Goal: Transaction & Acquisition: Book appointment/travel/reservation

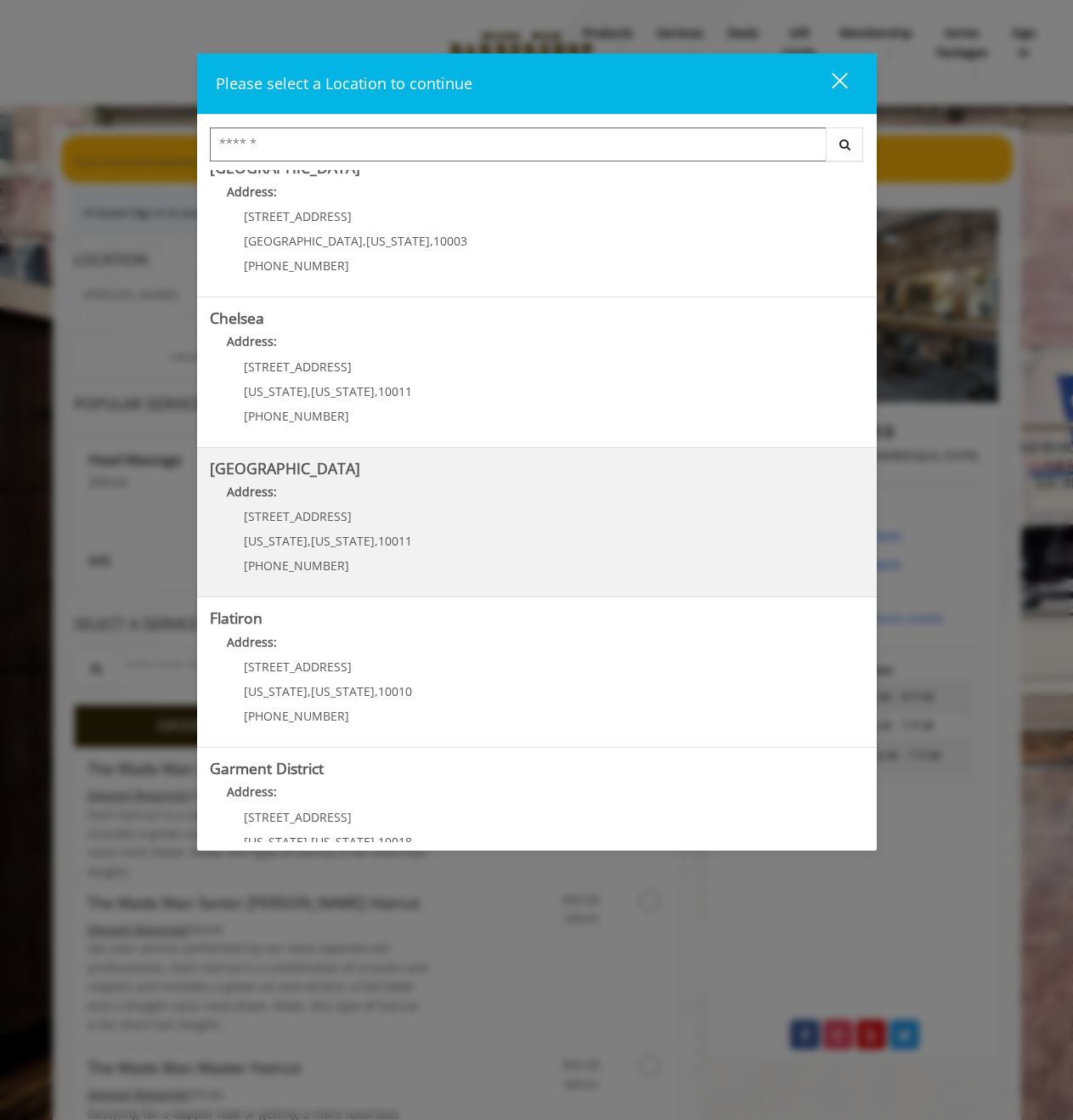
scroll to position [78, 0]
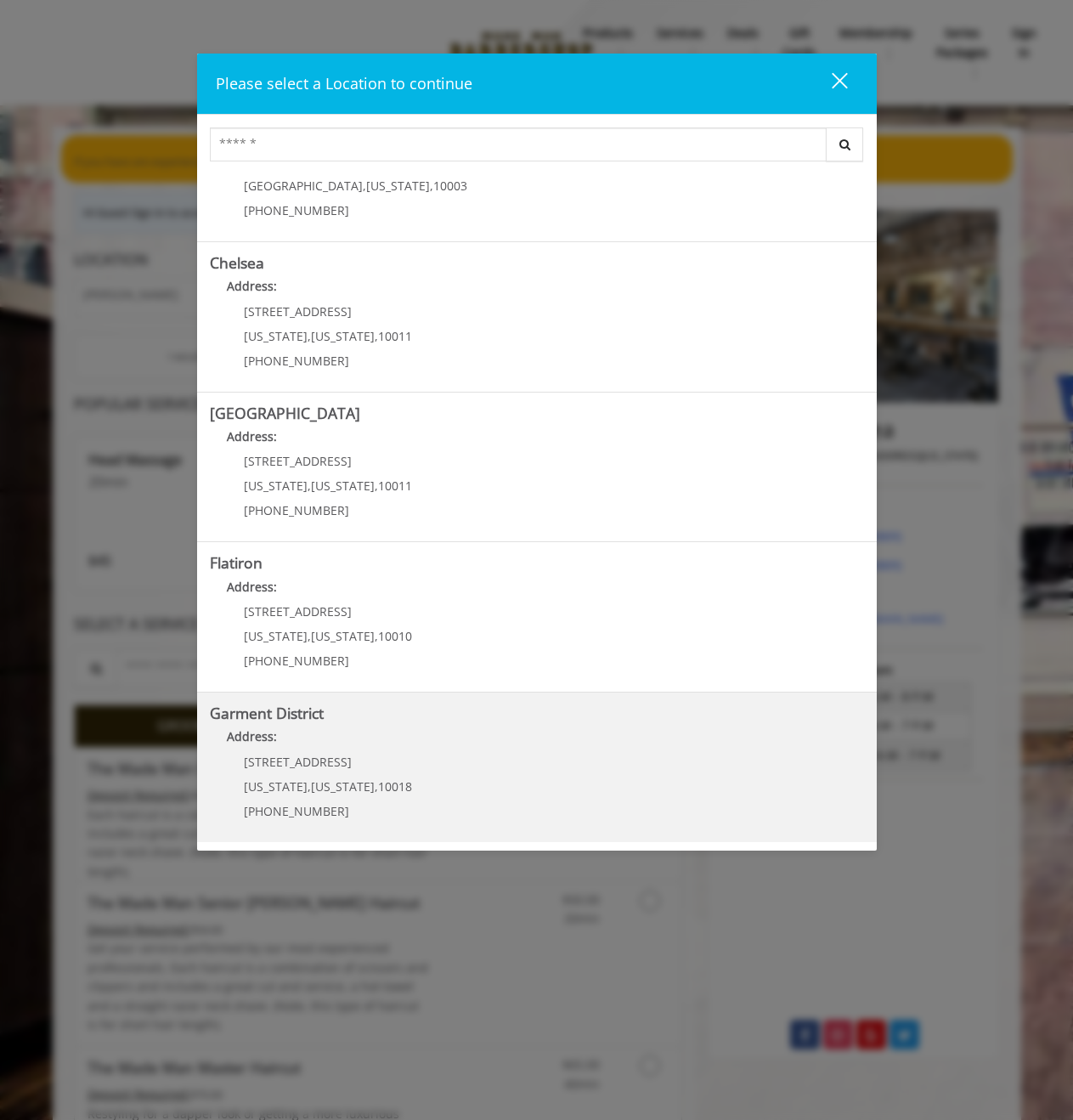
click at [411, 774] on District "Garment District Address: [STREET_ADDRESS][US_STATE][US_STATE] (212) 997-4247" at bounding box center [537, 767] width 655 height 124
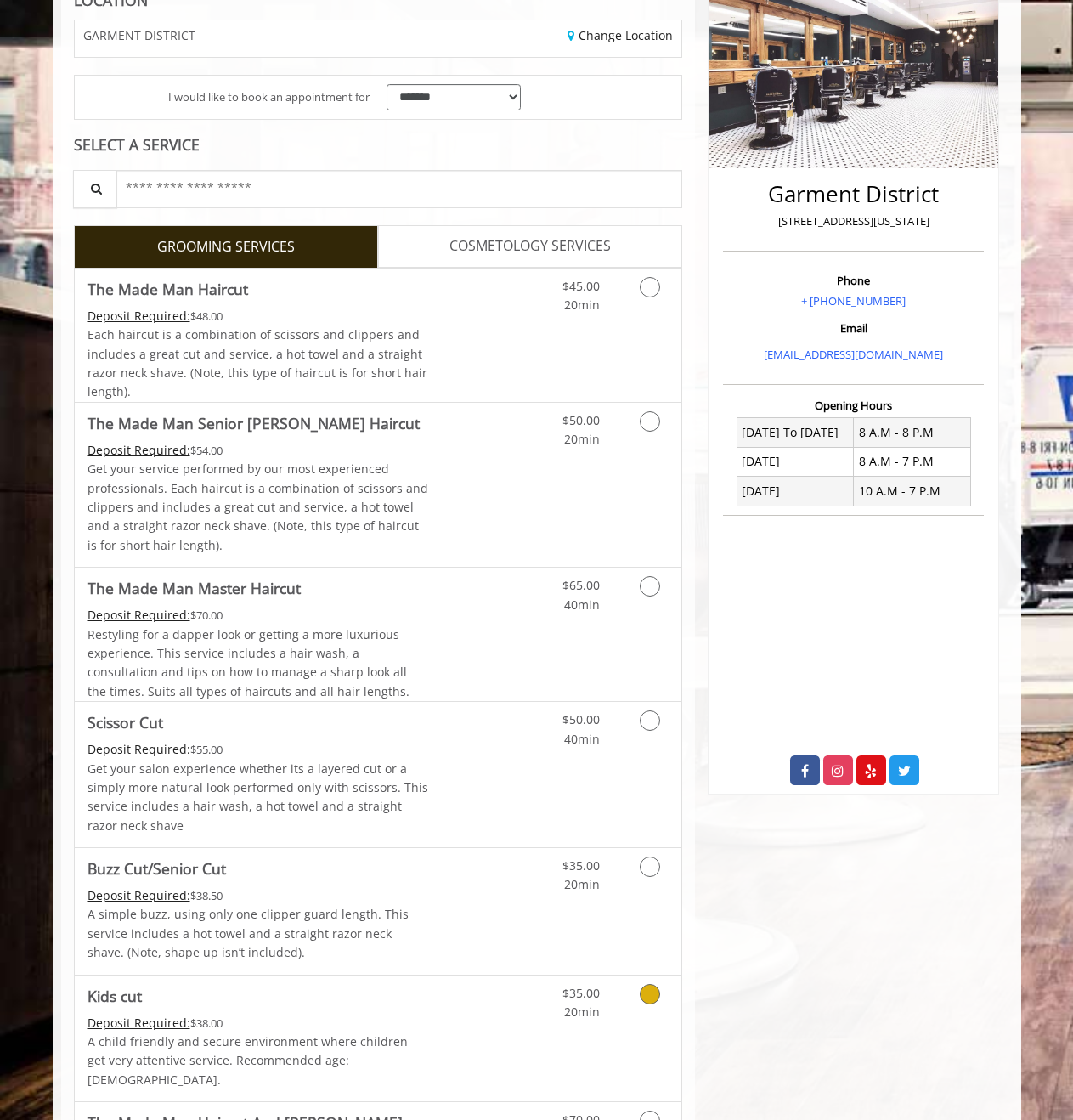
scroll to position [85, 0]
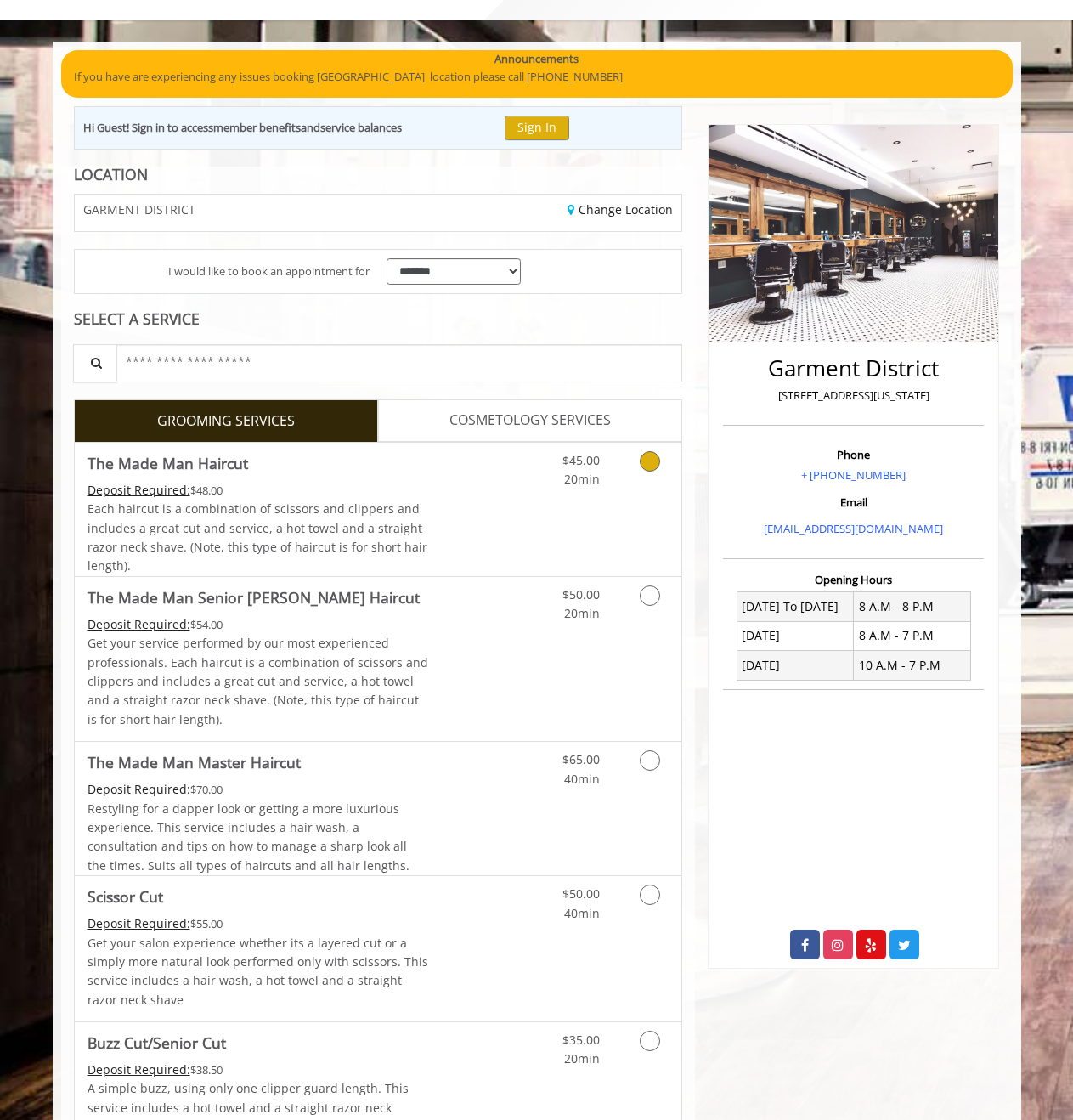
click at [525, 502] on link "Discounted Price" at bounding box center [478, 509] width 101 height 133
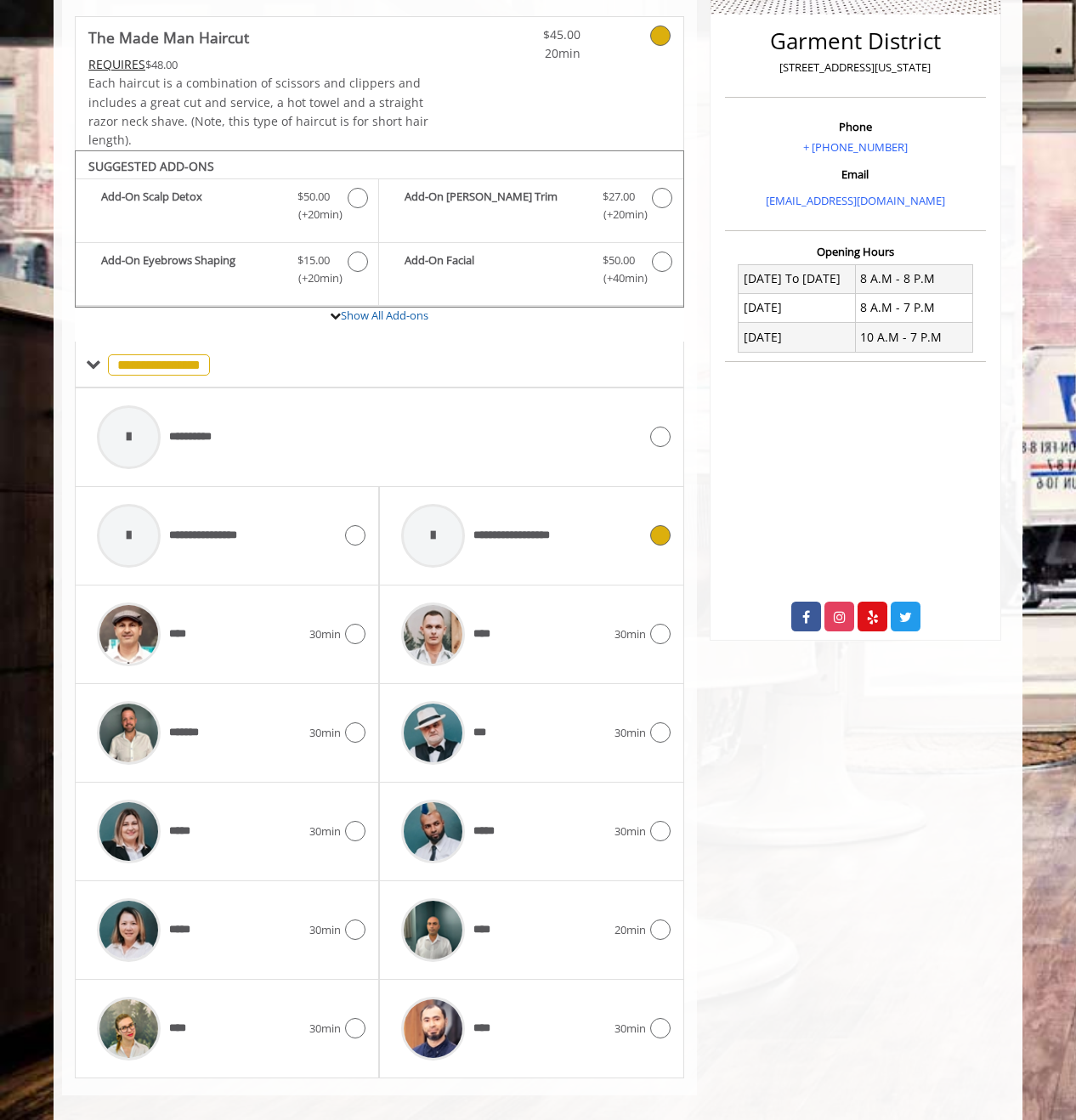
scroll to position [431, 0]
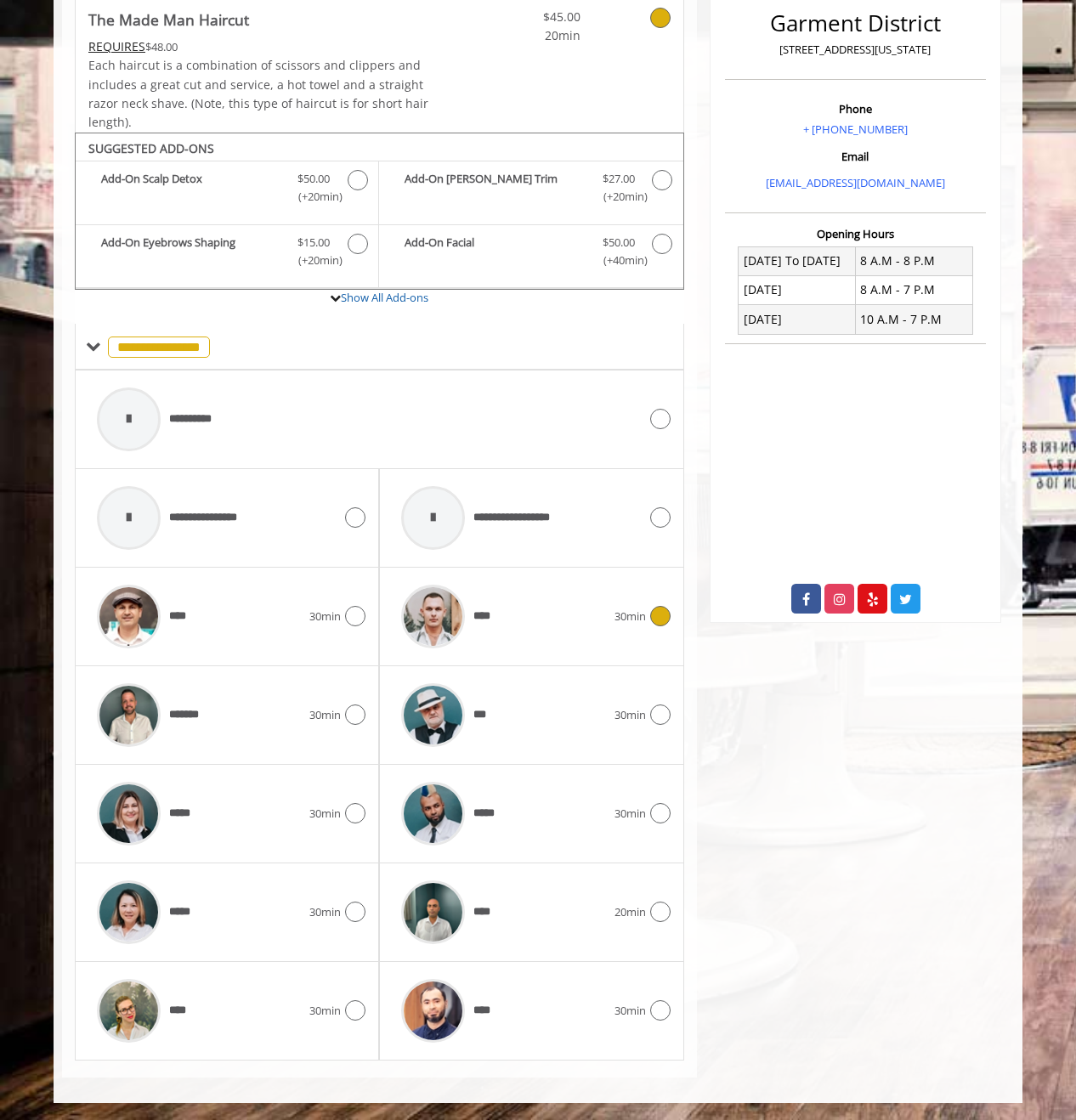
click at [593, 628] on div "****" at bounding box center [503, 616] width 221 height 80
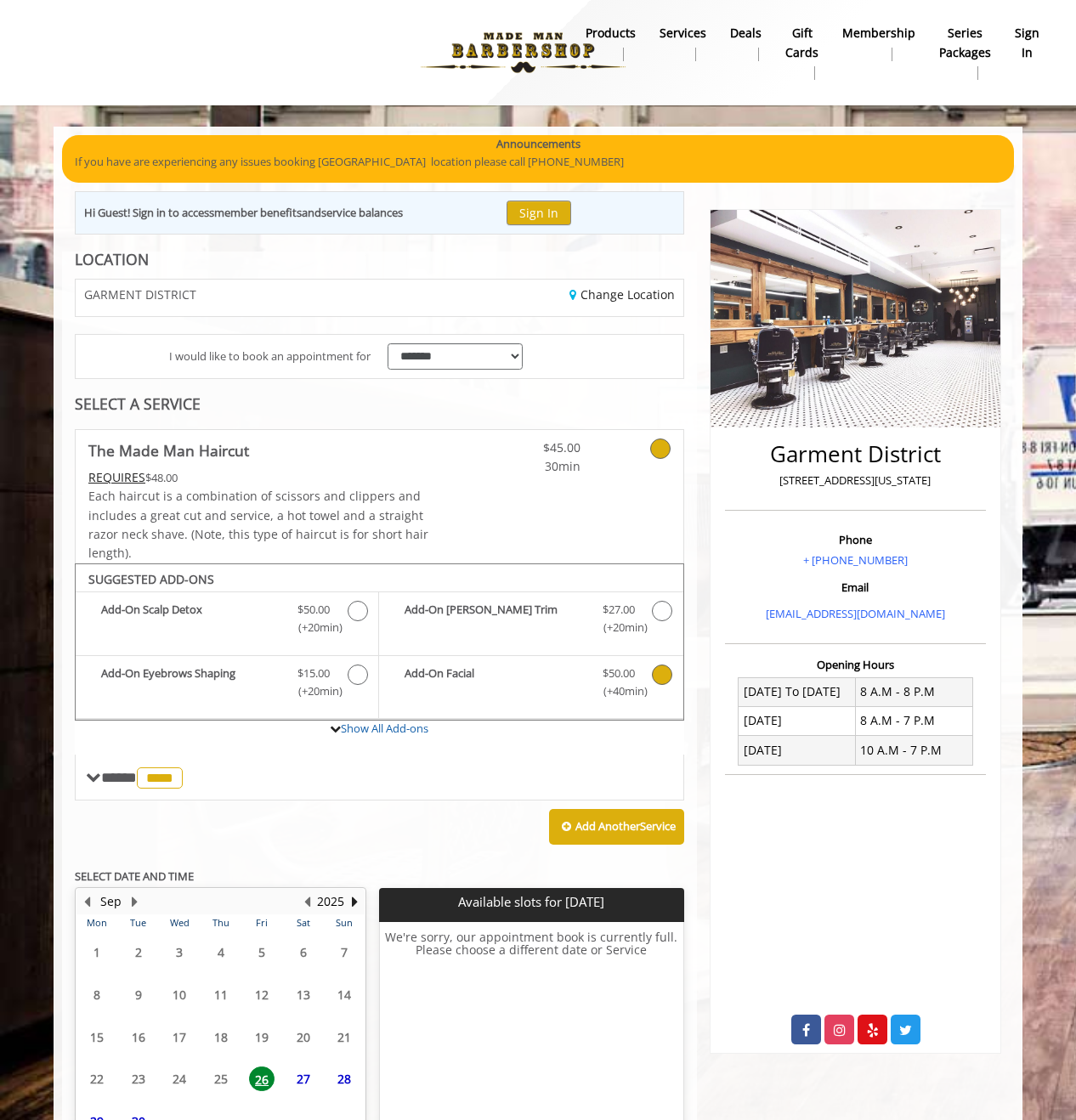
scroll to position [118, 0]
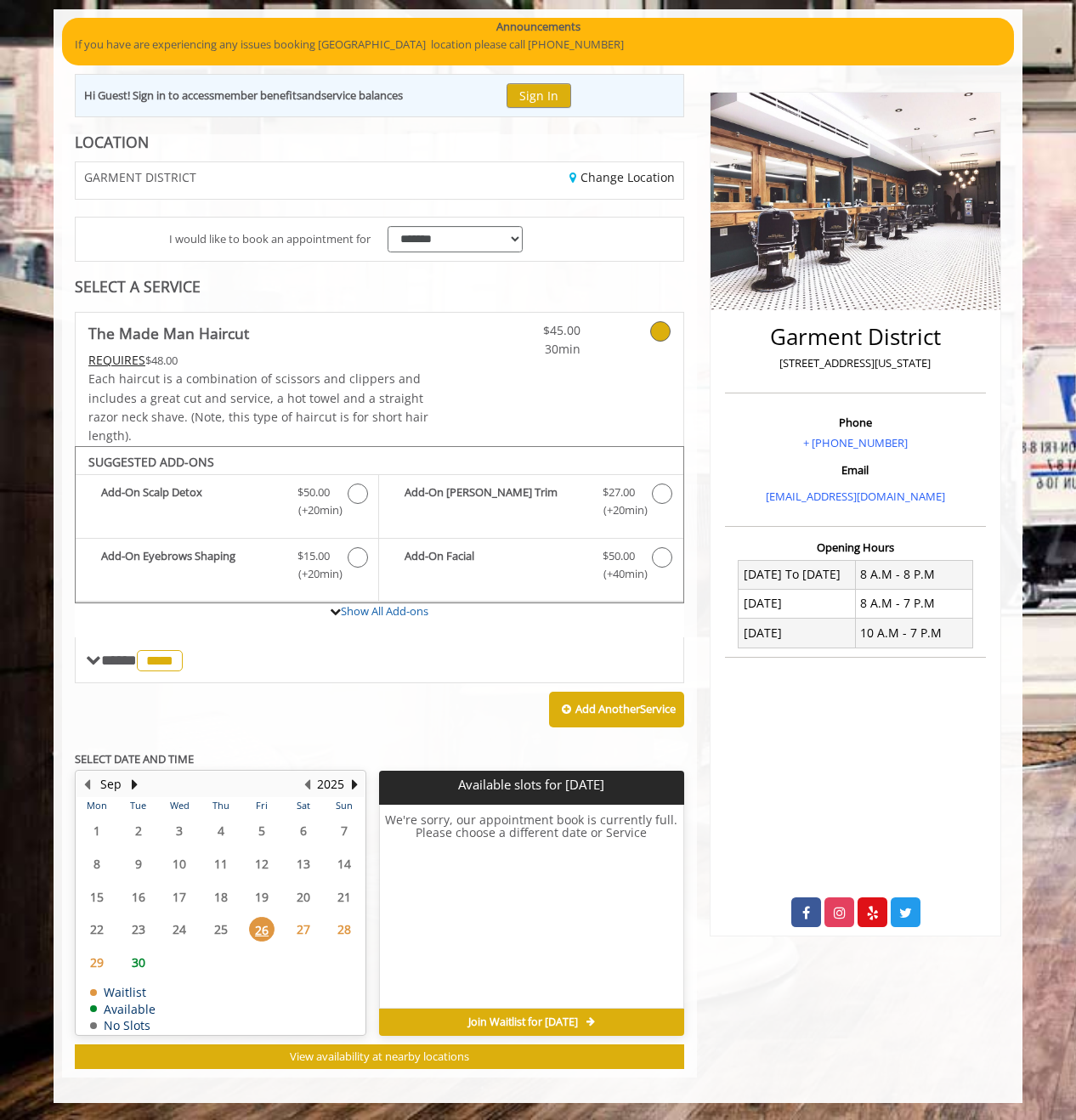
click at [304, 928] on span "27" at bounding box center [303, 929] width 25 height 24
drag, startPoint x: 371, startPoint y: 702, endPoint x: 273, endPoint y: 725, distance: 100.7
click at [273, 725] on div "Add Another Service" at bounding box center [379, 709] width 610 height 53
click at [279, 1061] on button "View availability at nearby locations" at bounding box center [379, 1057] width 610 height 24
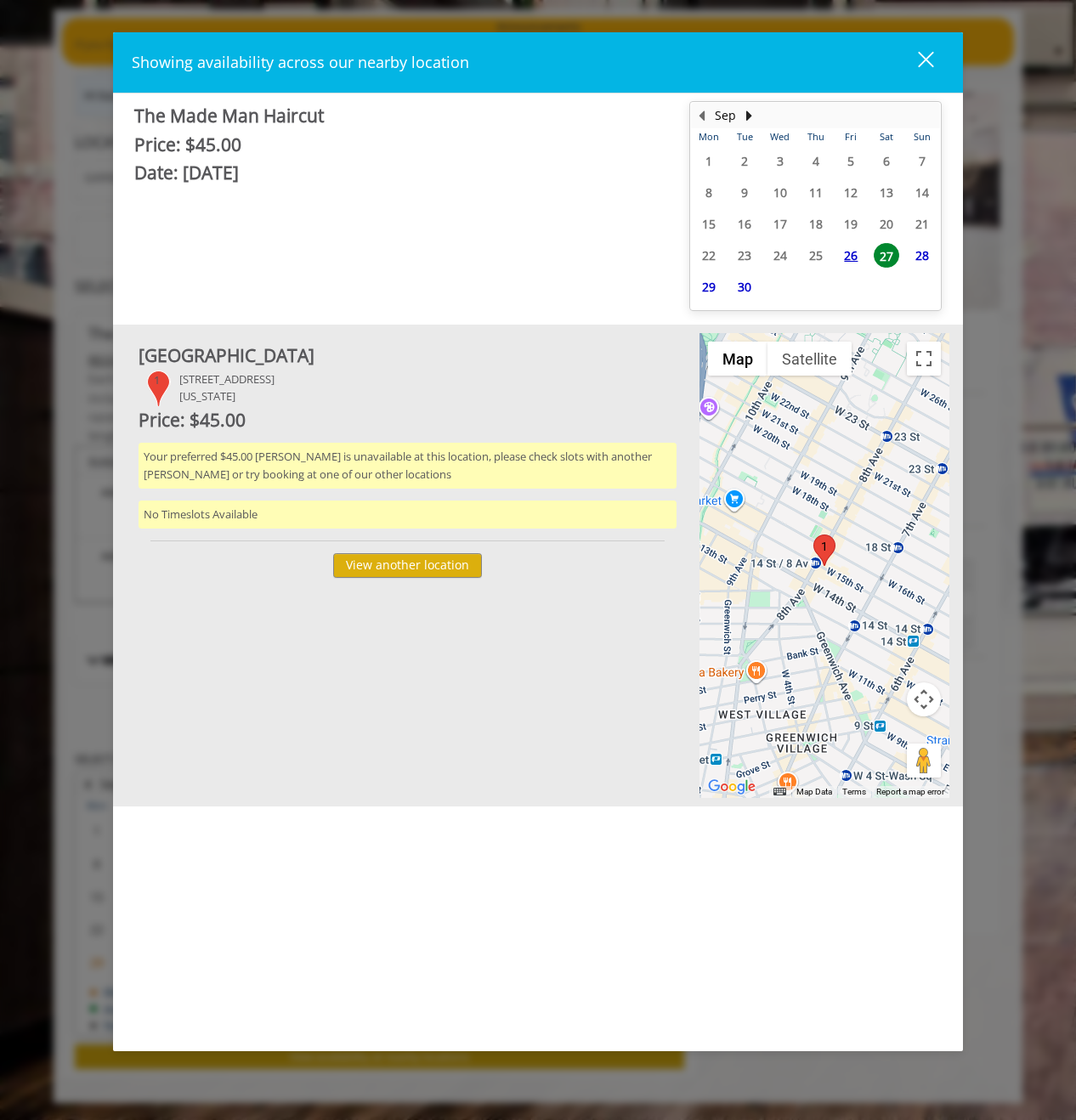
click at [41, 505] on div "Showing availability across our nearby location close The Made Man Haircut Pric…" at bounding box center [538, 560] width 1076 height 1120
click at [927, 54] on div "close" at bounding box center [915, 62] width 34 height 25
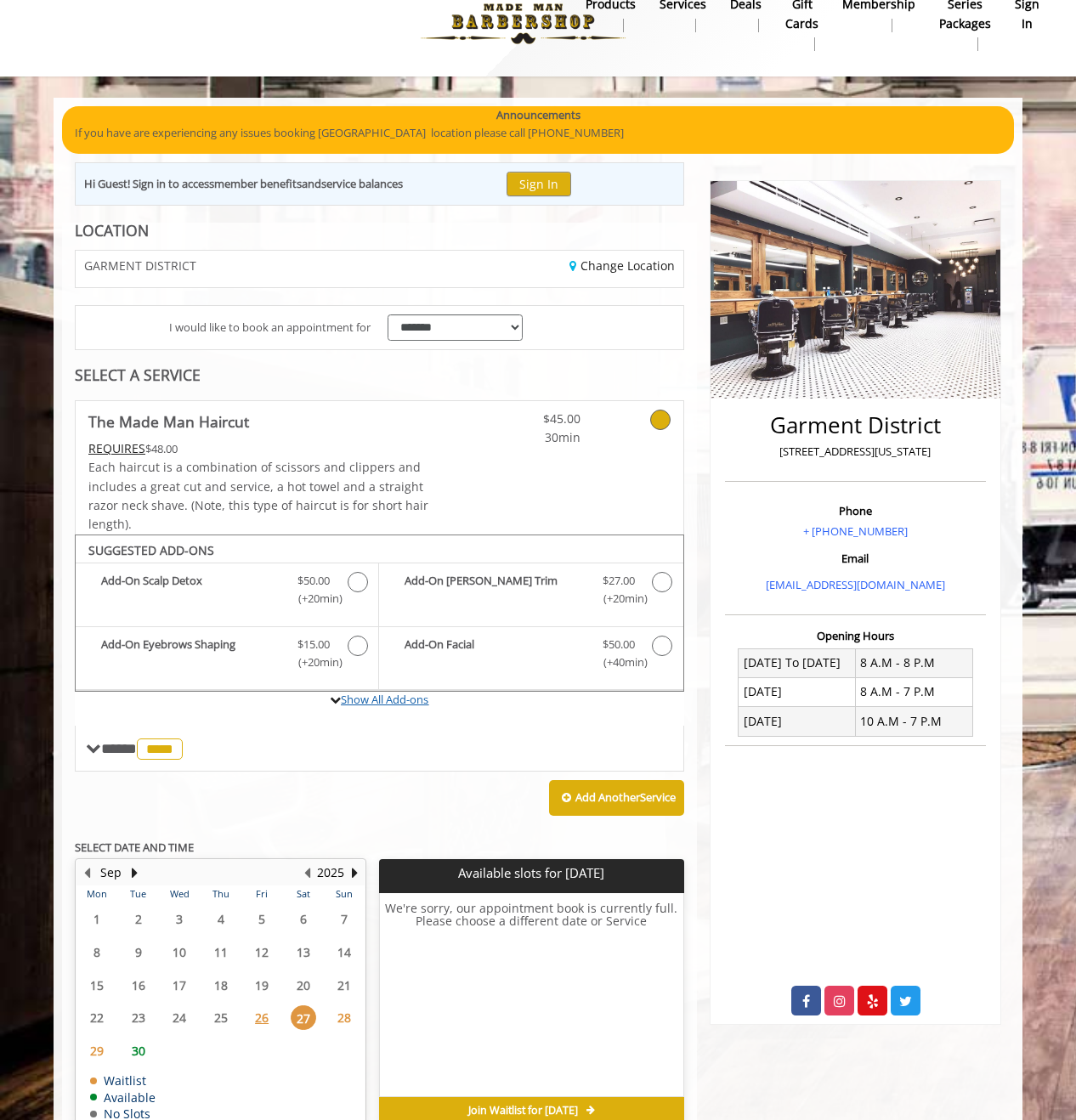
scroll to position [0, 0]
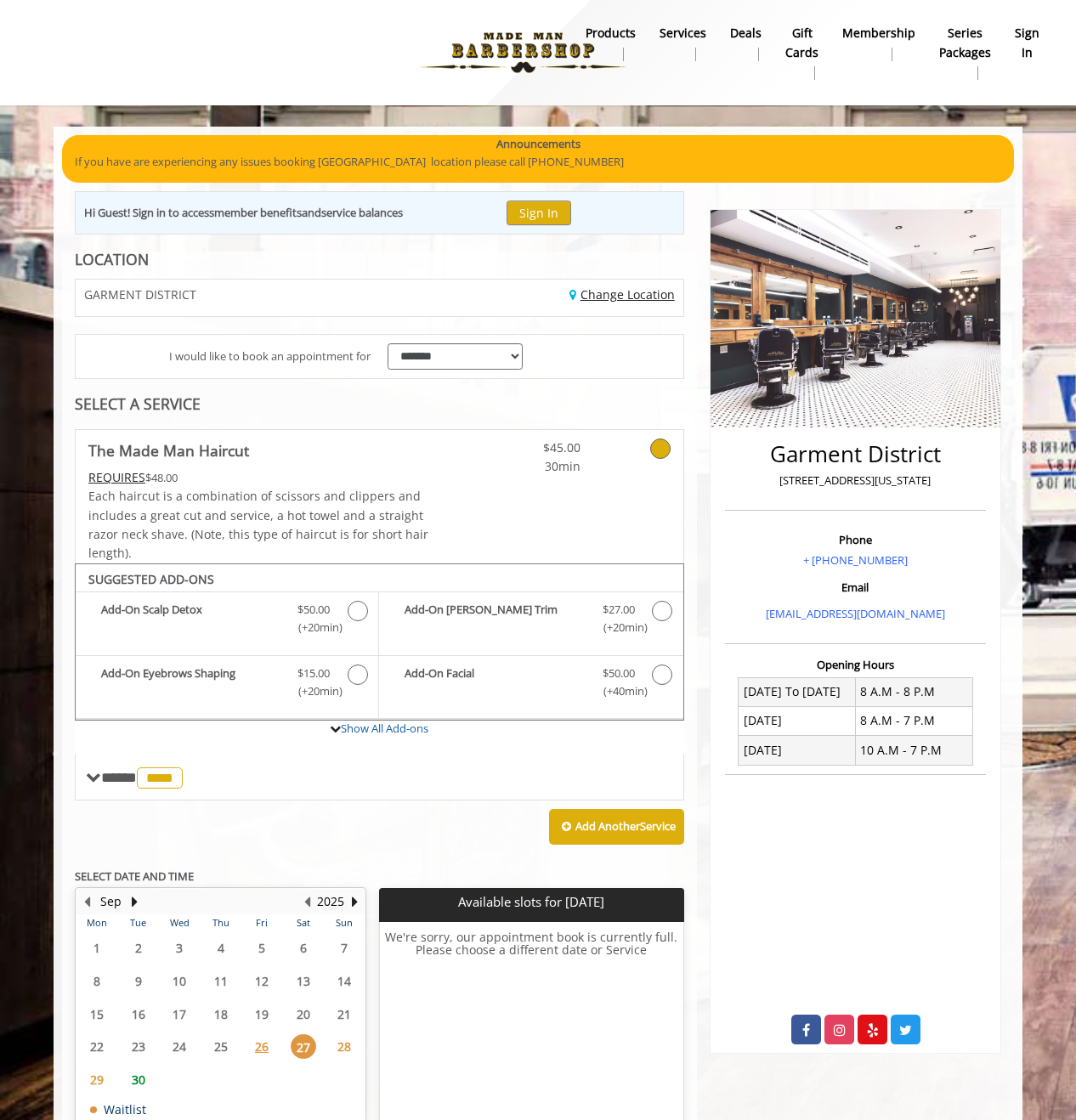
click at [616, 291] on link "Change Location" at bounding box center [622, 294] width 106 height 16
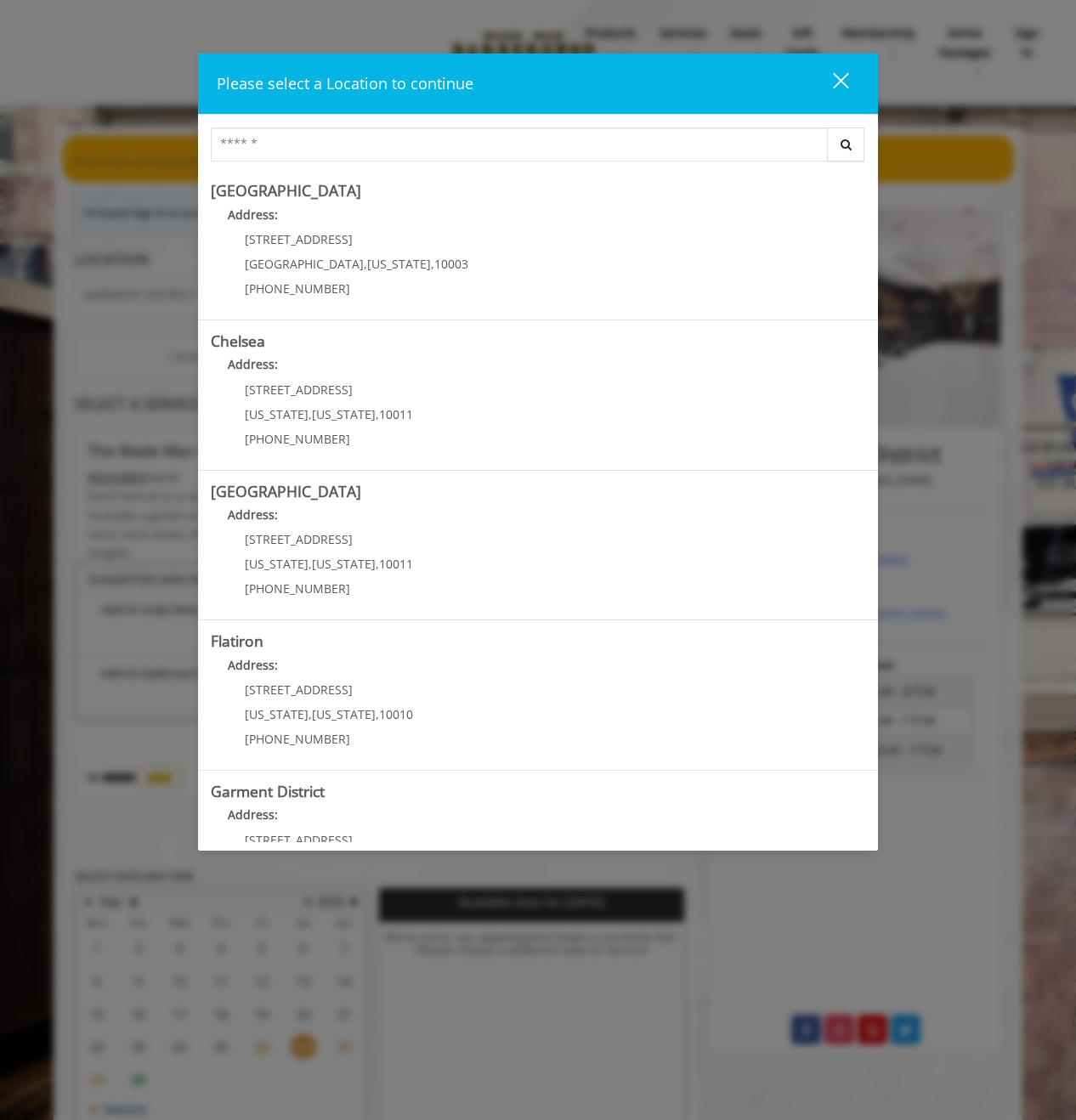
click at [755, 93] on div "Please select a Location to continue" at bounding box center [509, 84] width 585 height 24
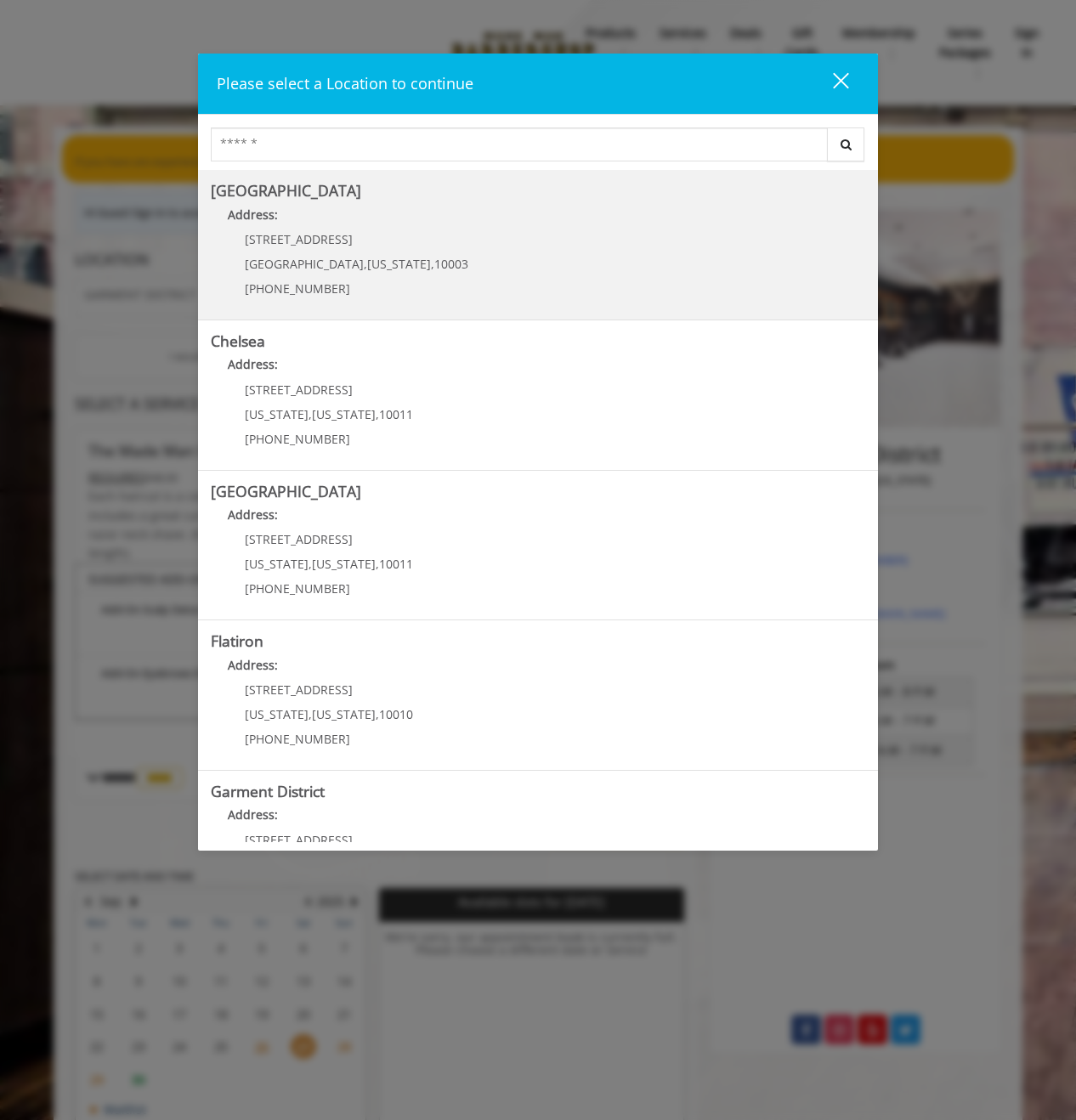
click at [411, 278] on div "60 E 8th St Manhattan , New York , 10003 (212) 598-1840" at bounding box center [344, 269] width 266 height 74
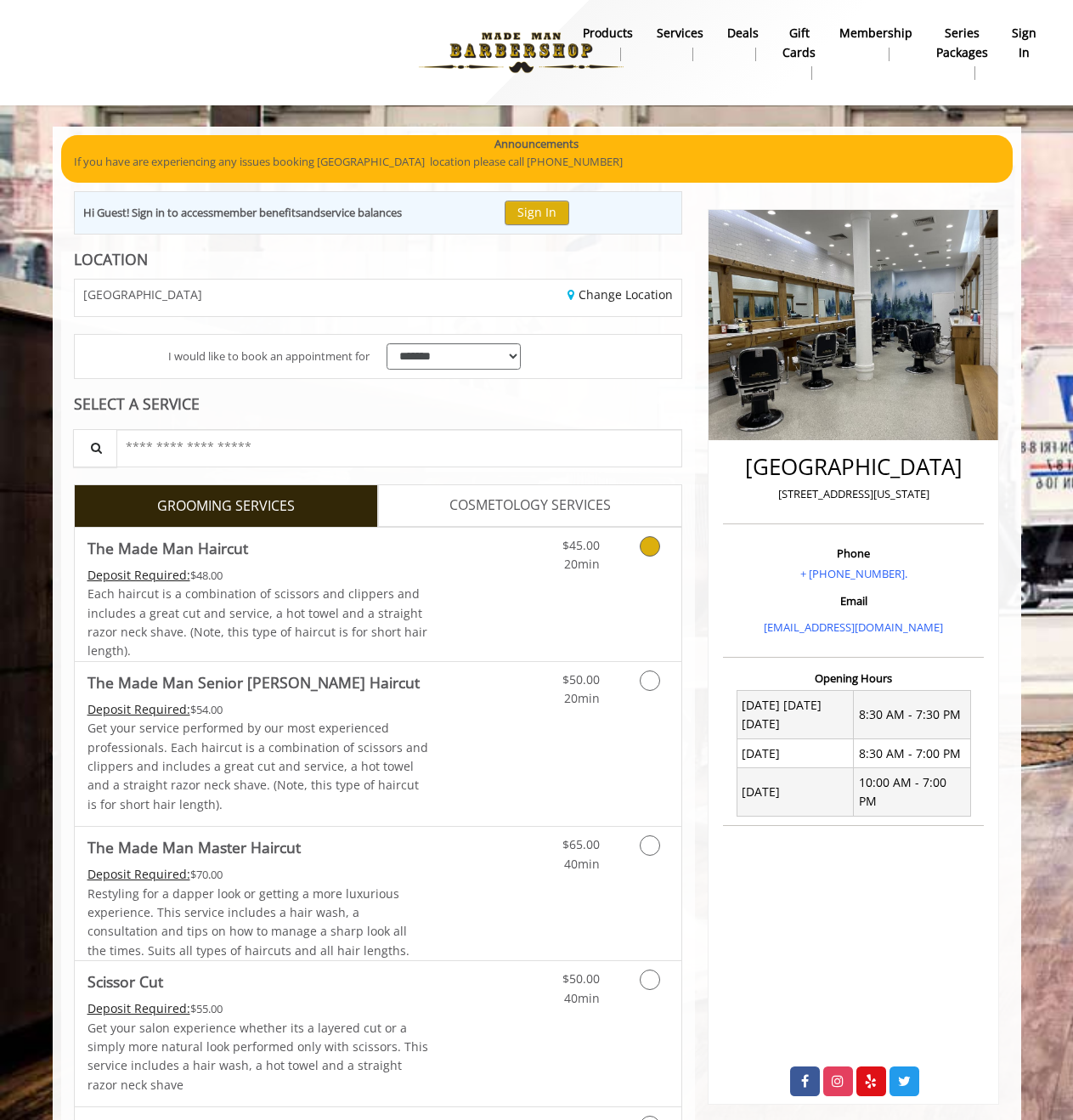
click at [387, 560] on span "The Made Man Haircut" at bounding box center [258, 548] width 342 height 24
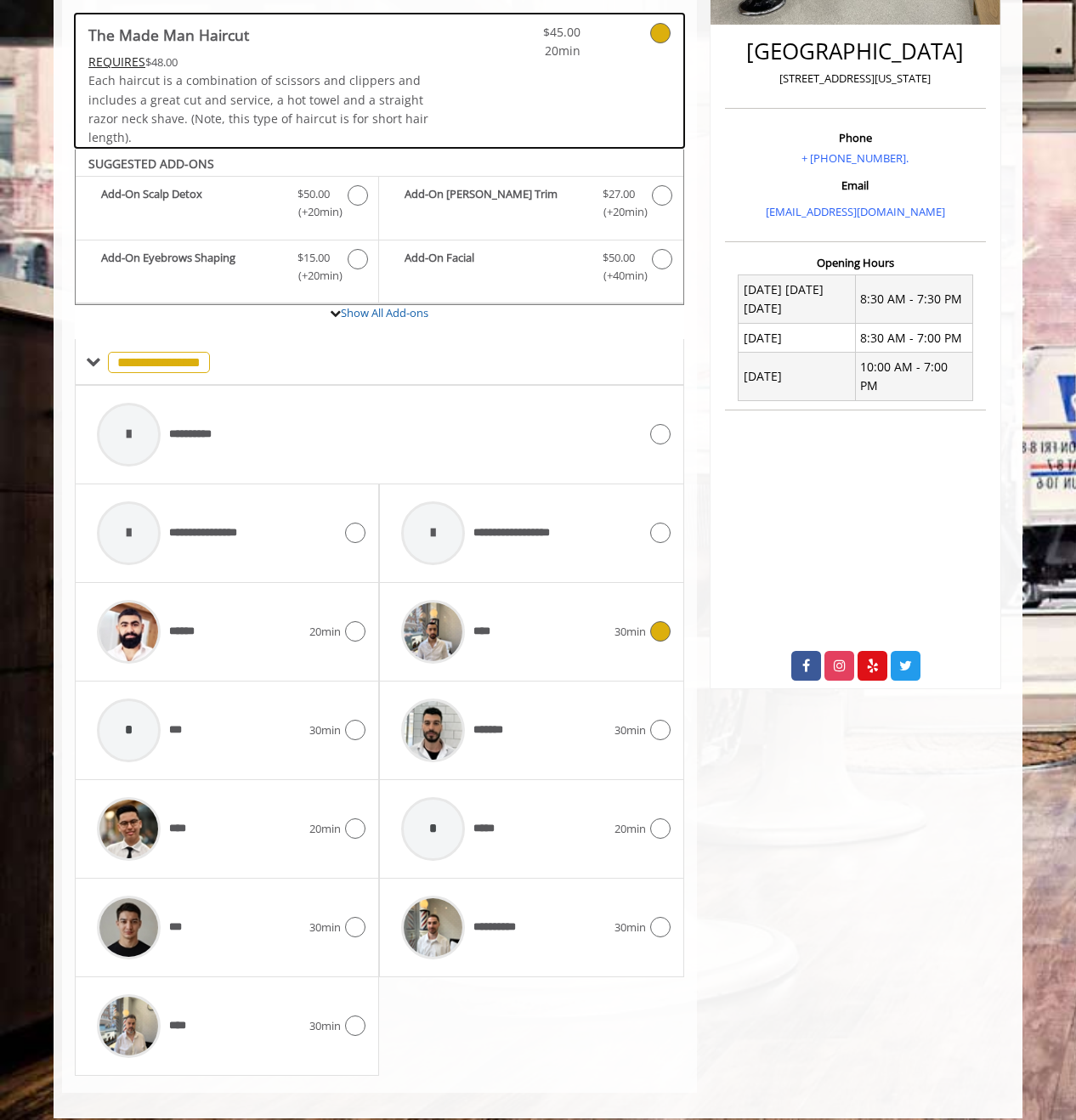
scroll to position [431, 0]
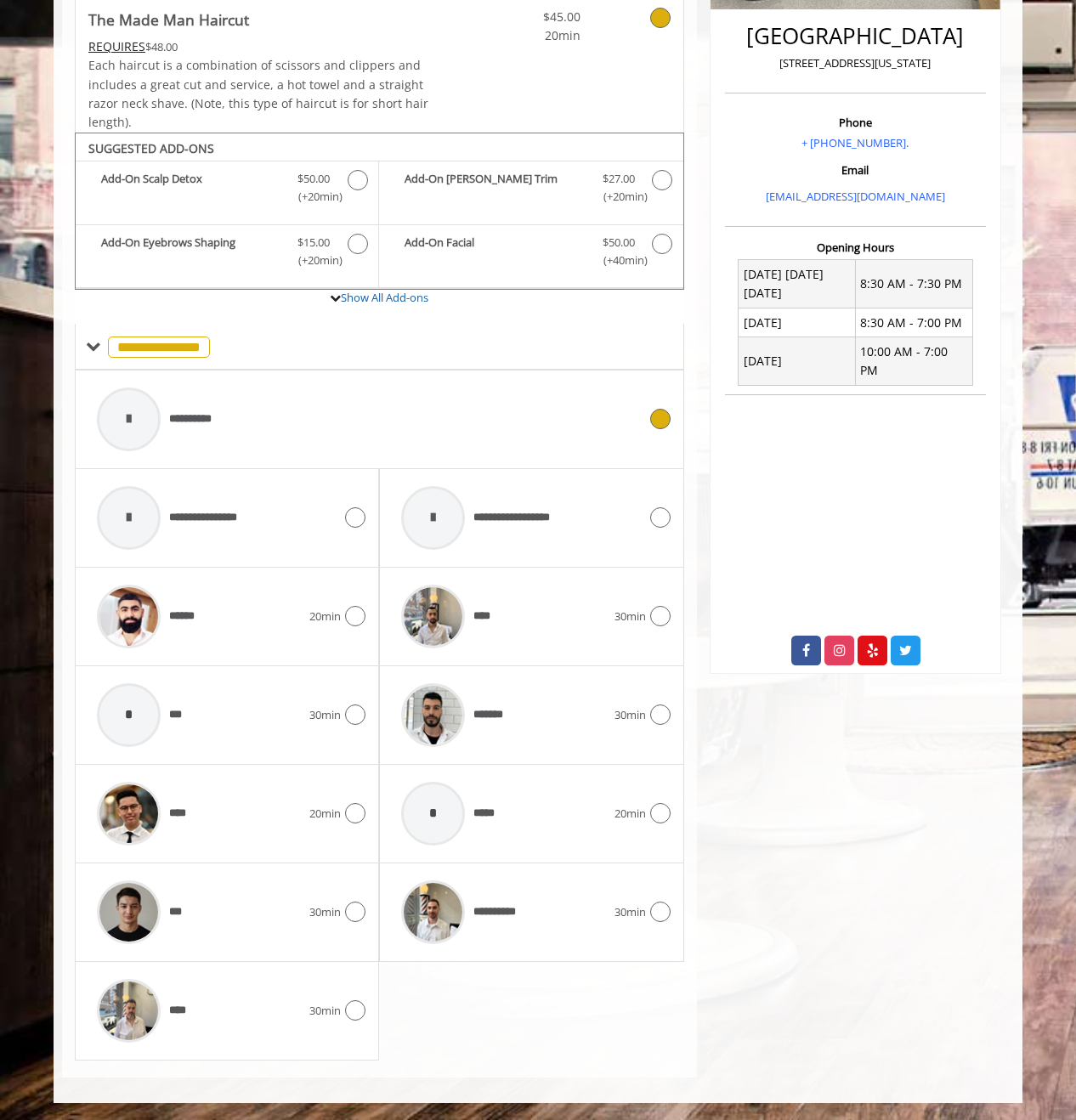
click at [527, 407] on div "**********" at bounding box center [367, 419] width 558 height 80
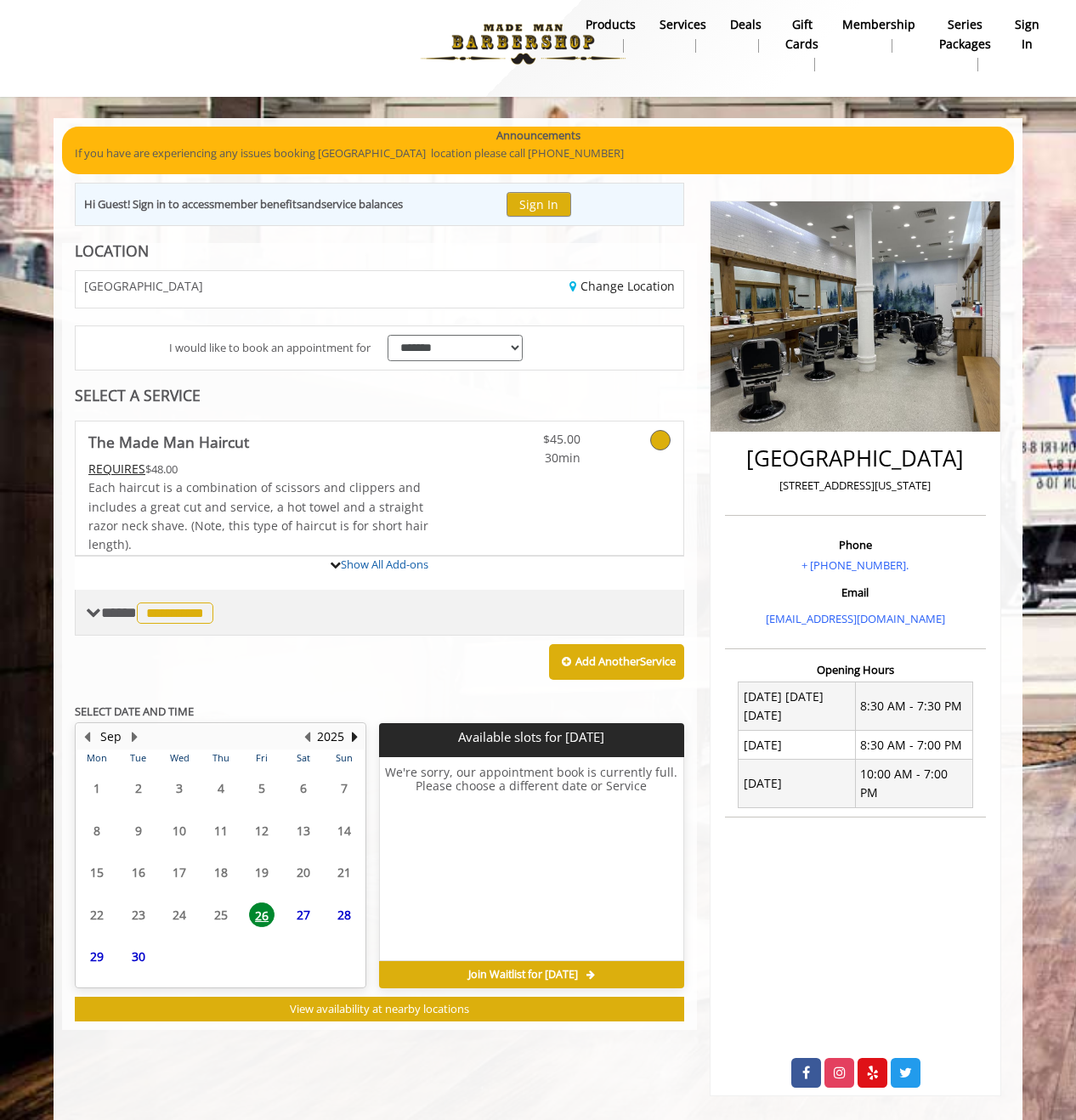
scroll to position [118, 0]
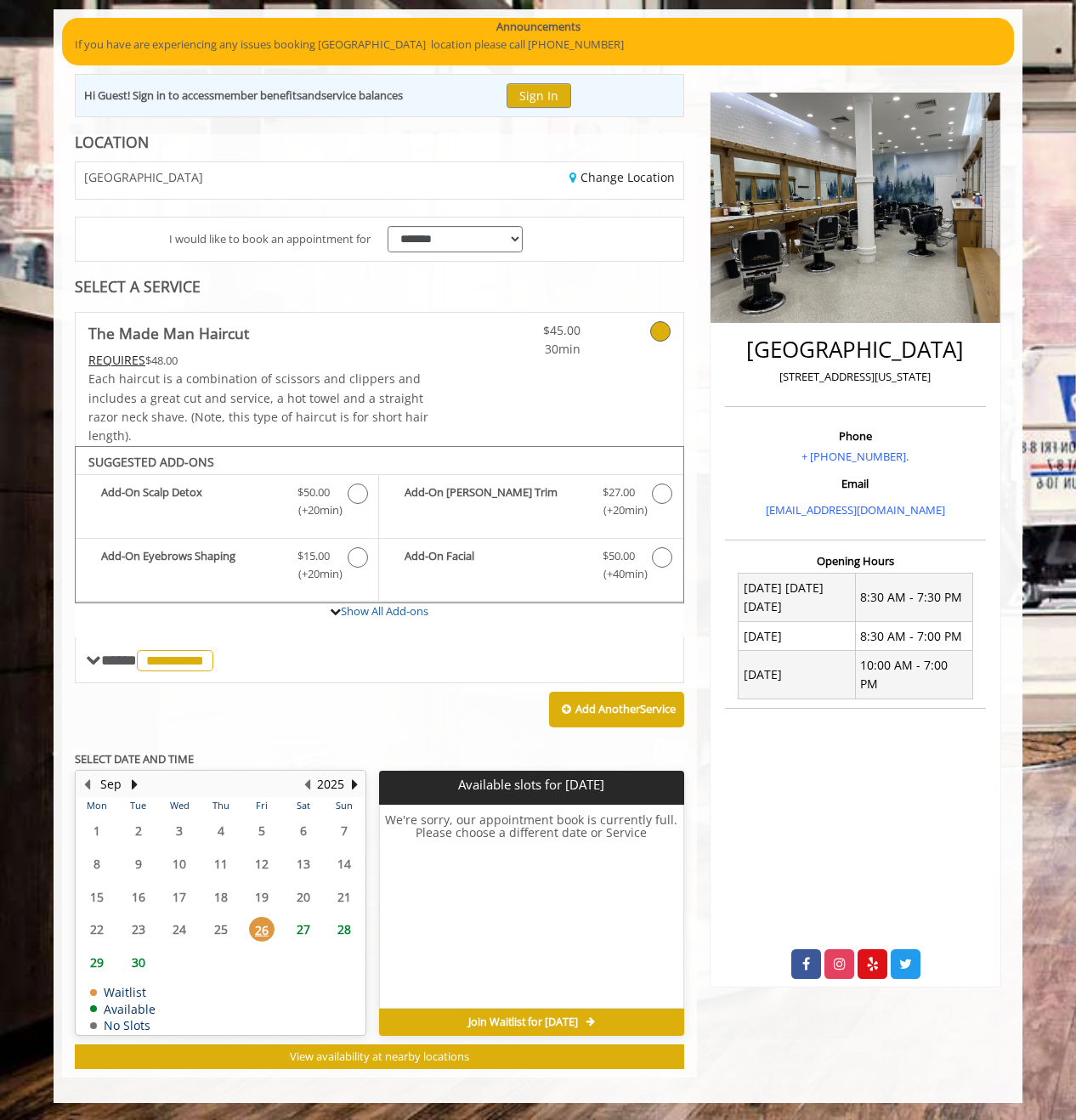
click at [306, 927] on span "27" at bounding box center [303, 929] width 25 height 24
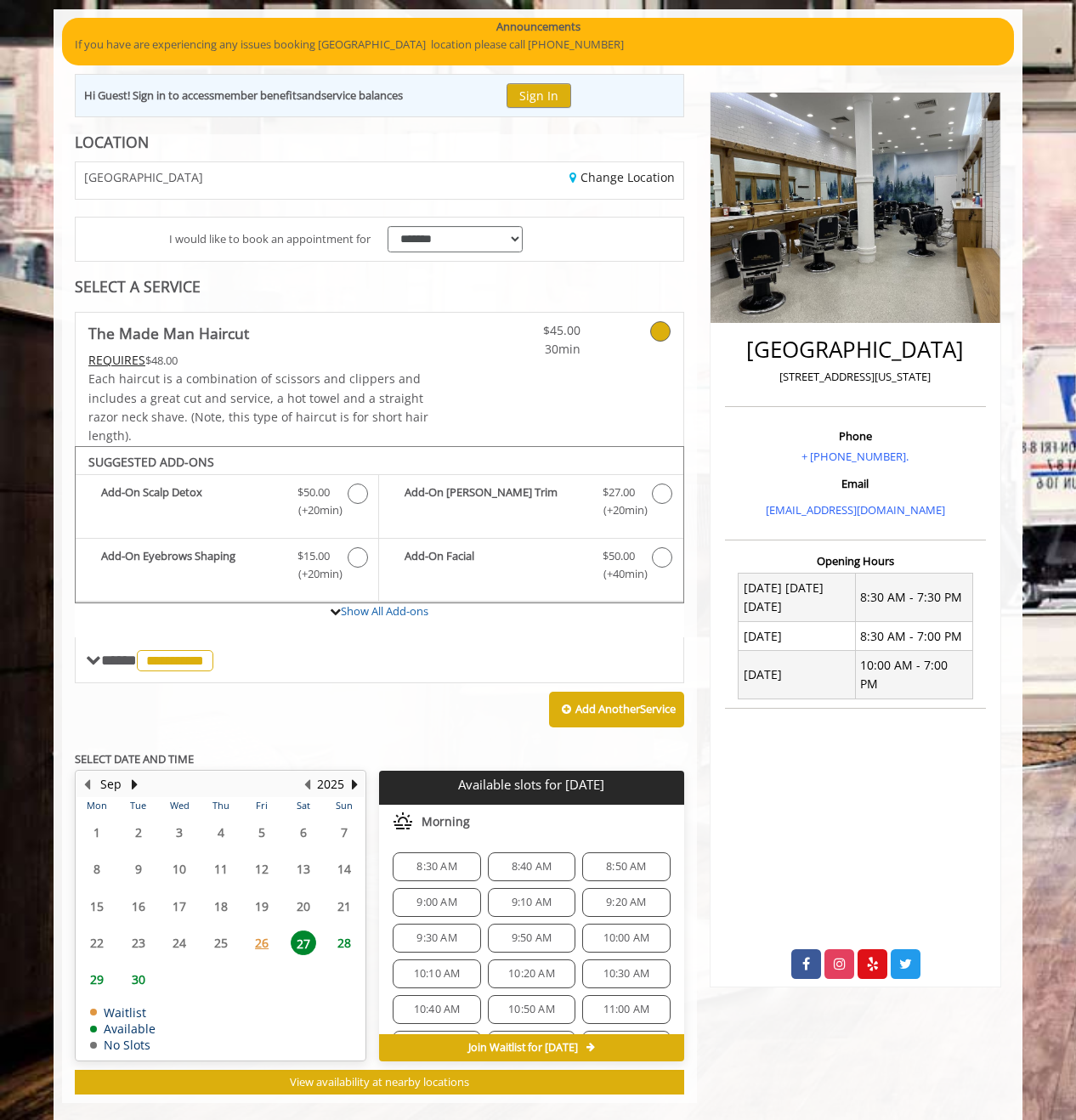
scroll to position [143, 0]
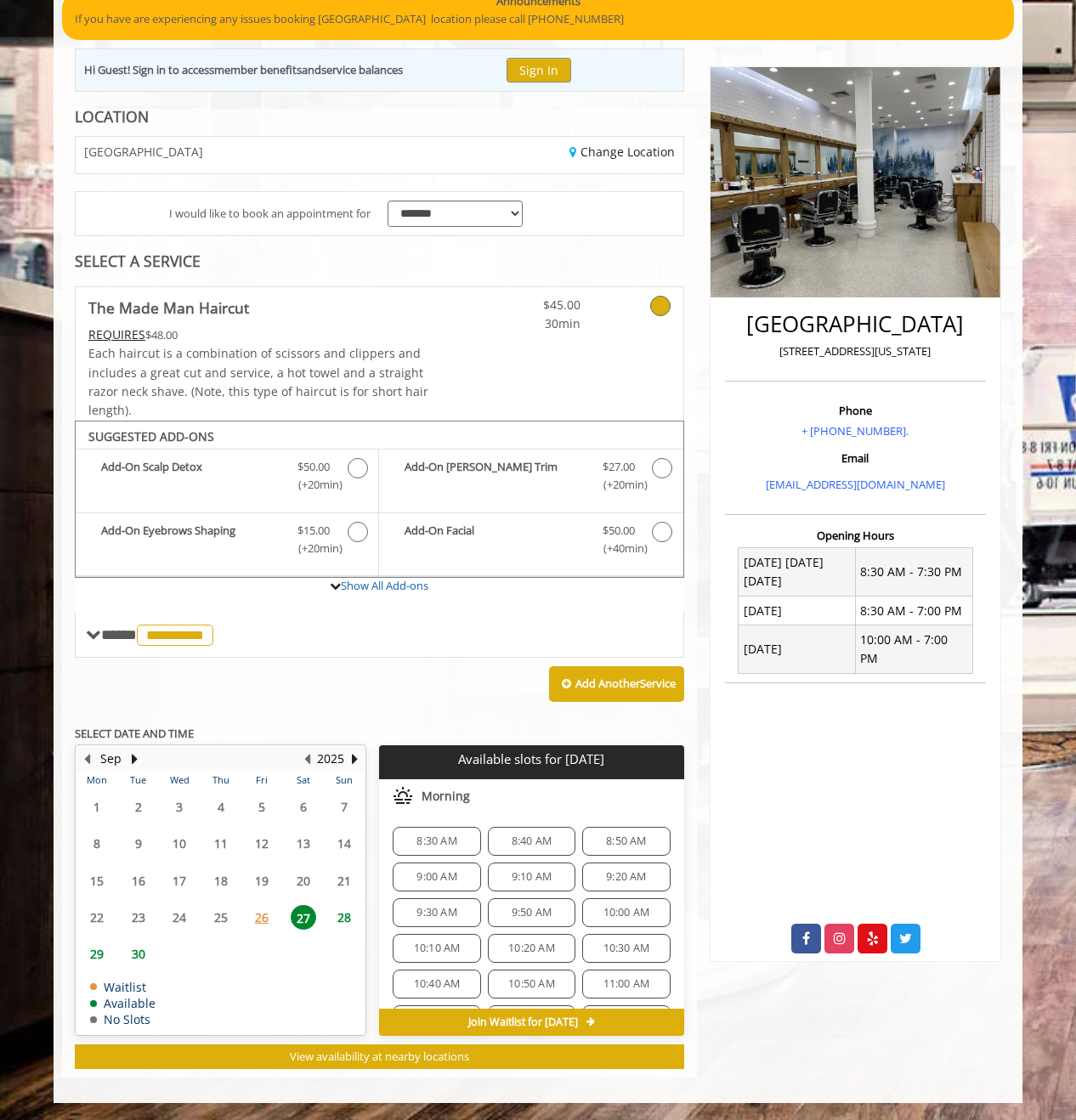
click at [67, 417] on div "**********" at bounding box center [380, 593] width 635 height 969
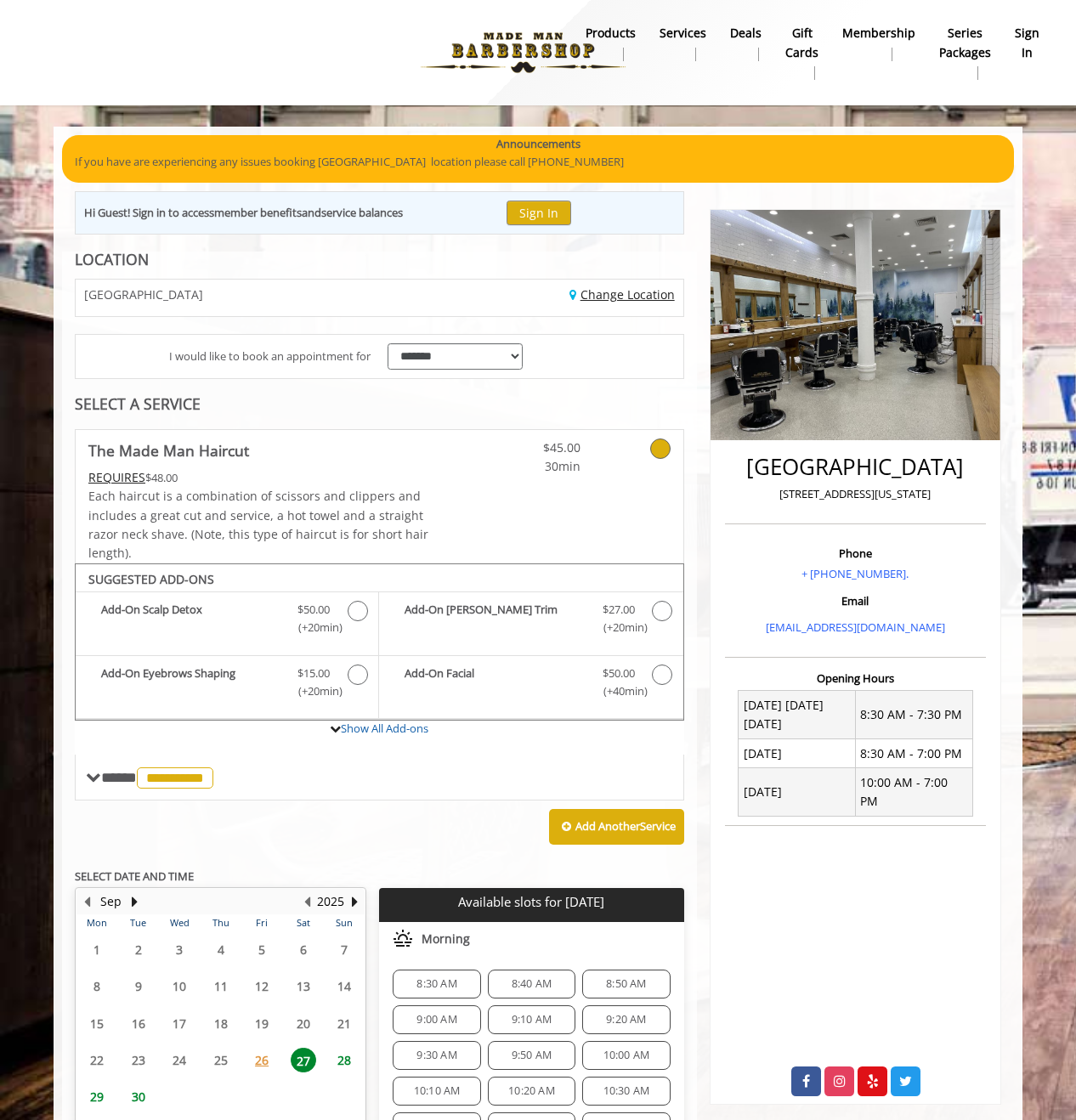
click at [614, 295] on link "Change Location" at bounding box center [622, 294] width 106 height 16
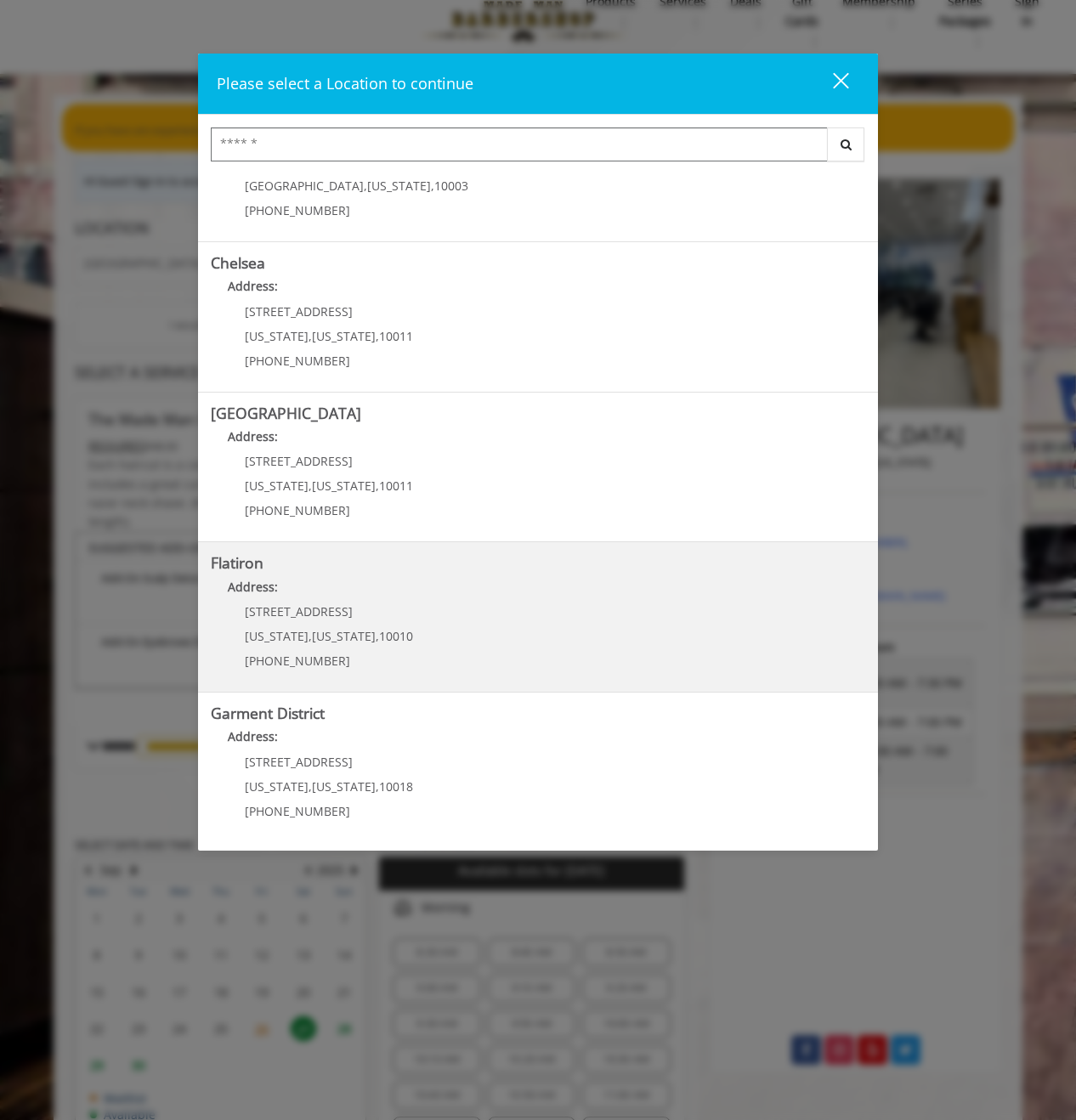
scroll to position [143, 0]
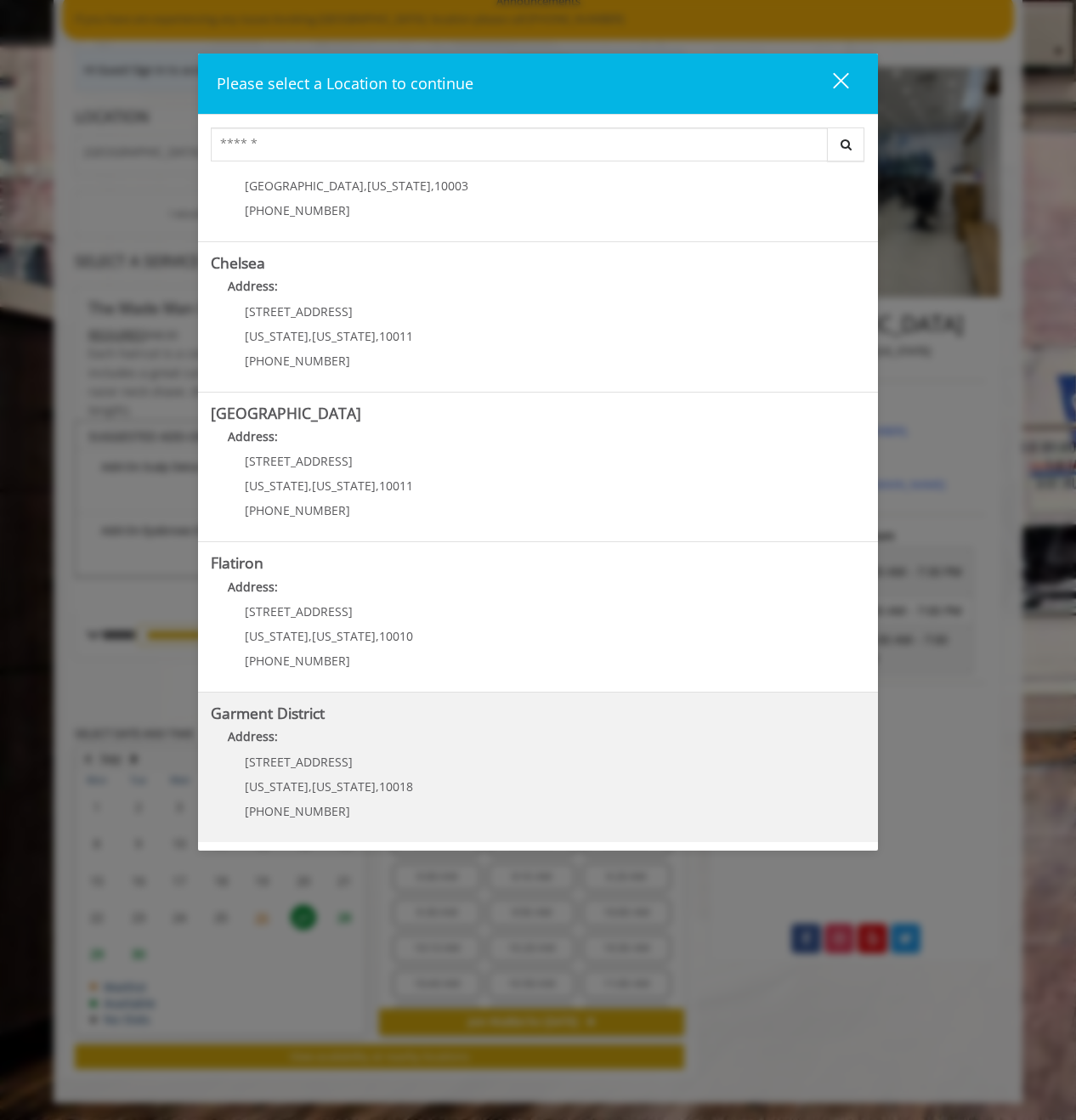
click at [362, 769] on div "1400 Broadway New York , New York , 10018 (212) 997-4247" at bounding box center [317, 792] width 211 height 74
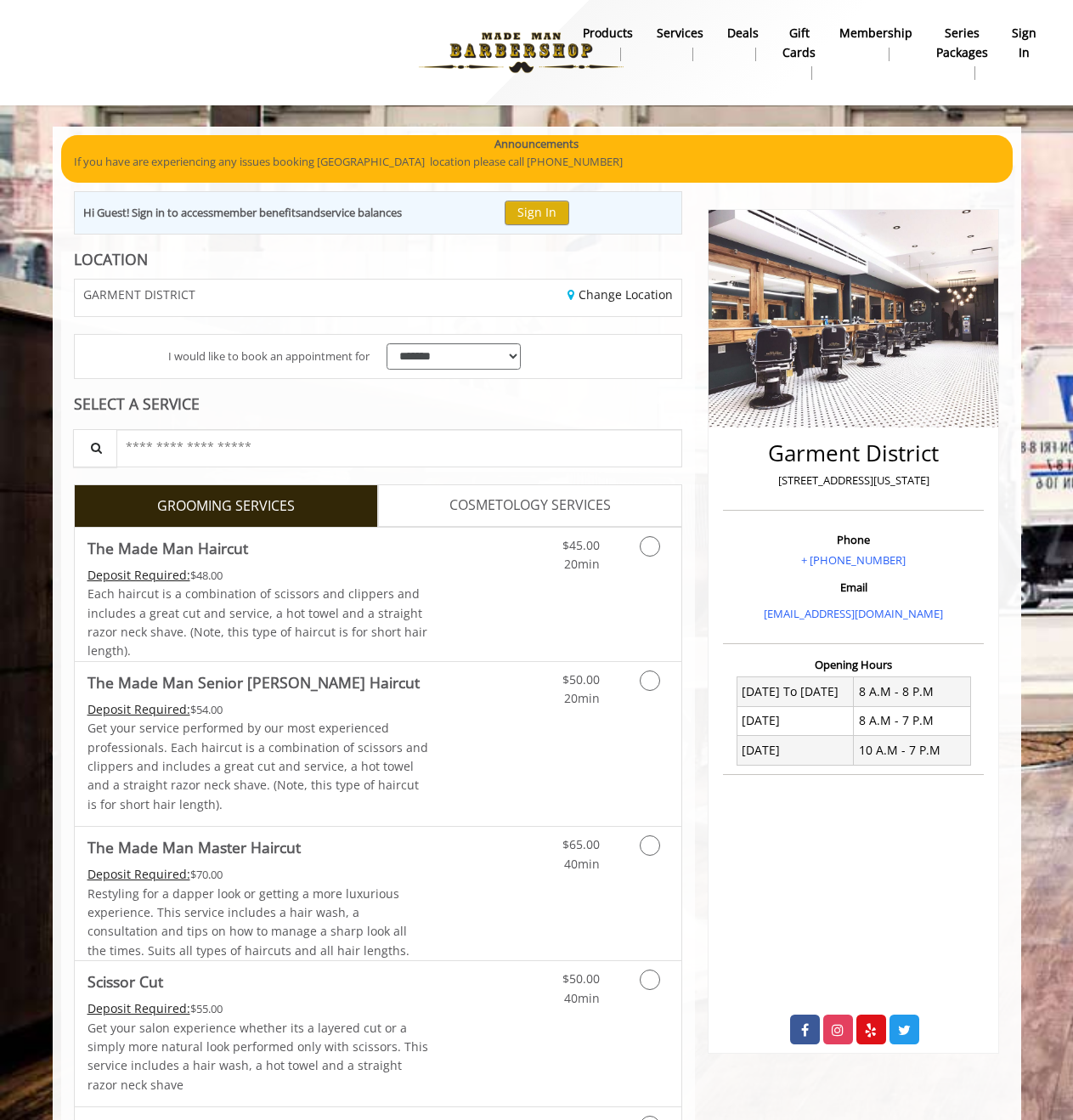
click at [374, 288] on div "GARMENT DISTRICT" at bounding box center [220, 298] width 316 height 36
click at [369, 303] on div "GARMENT DISTRICT" at bounding box center [220, 298] width 316 height 36
click at [597, 580] on div "$45.00 20min" at bounding box center [605, 594] width 152 height 133
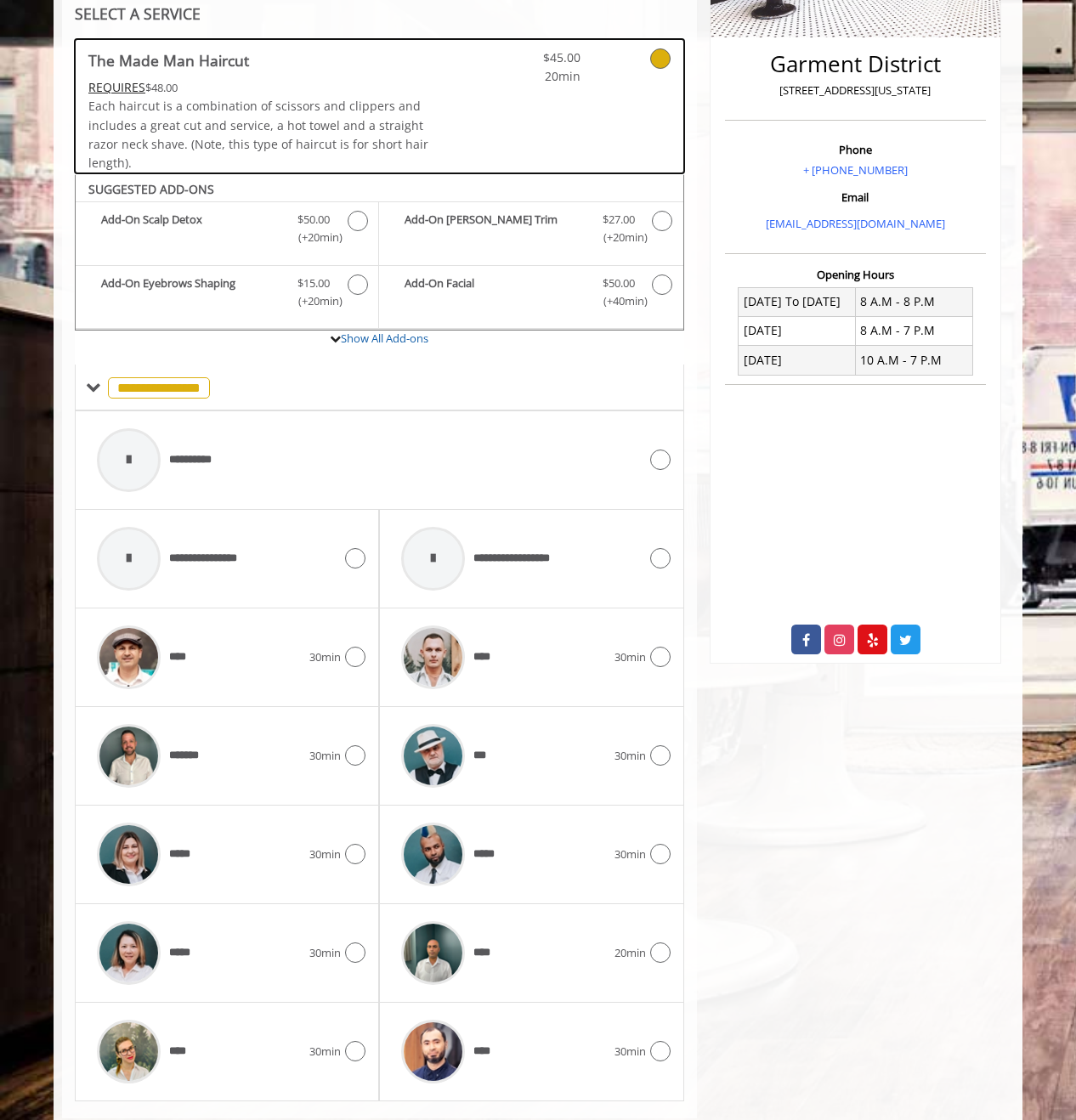
scroll to position [431, 0]
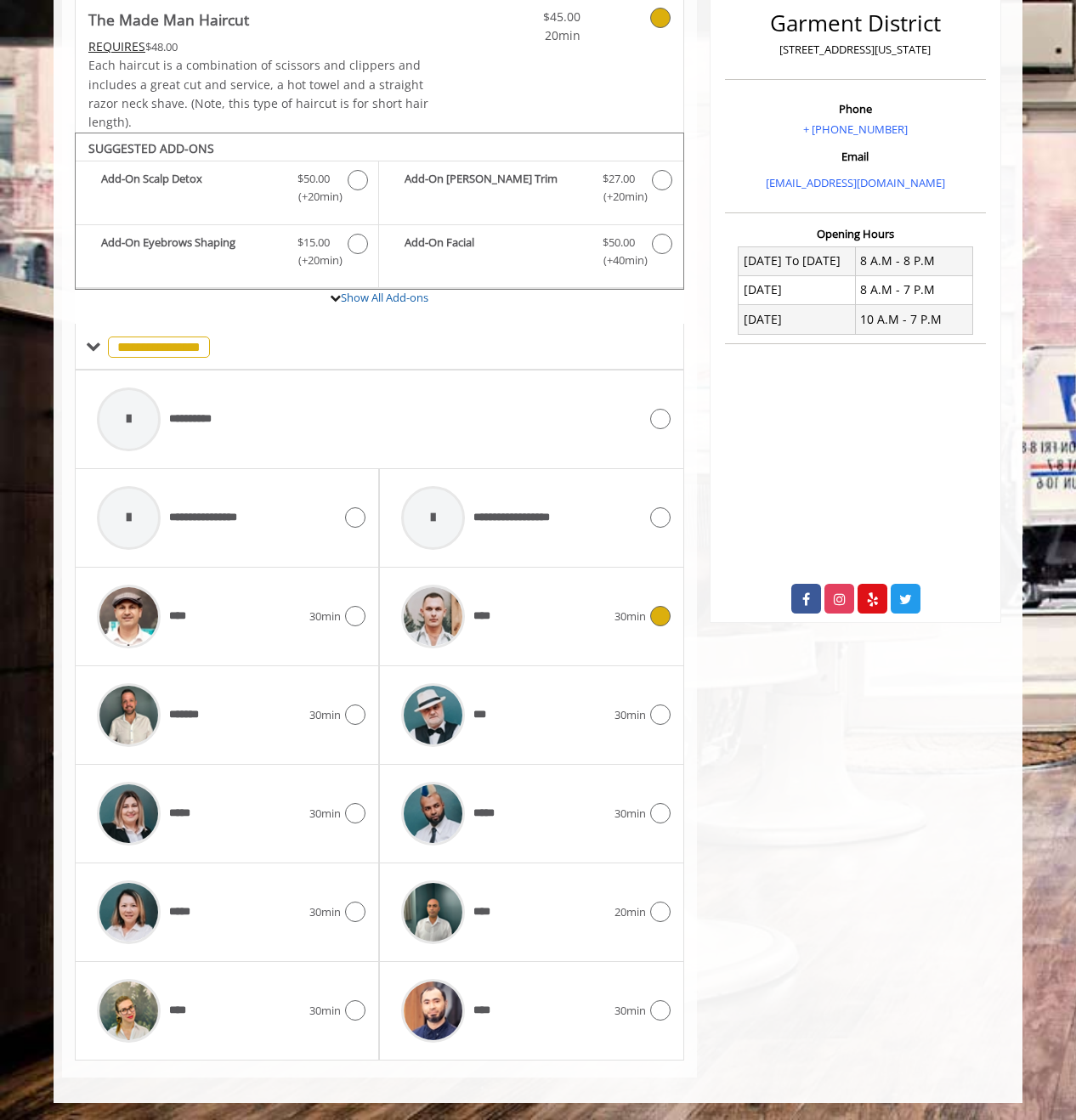
click at [625, 597] on div "**** 30min" at bounding box center [531, 616] width 277 height 80
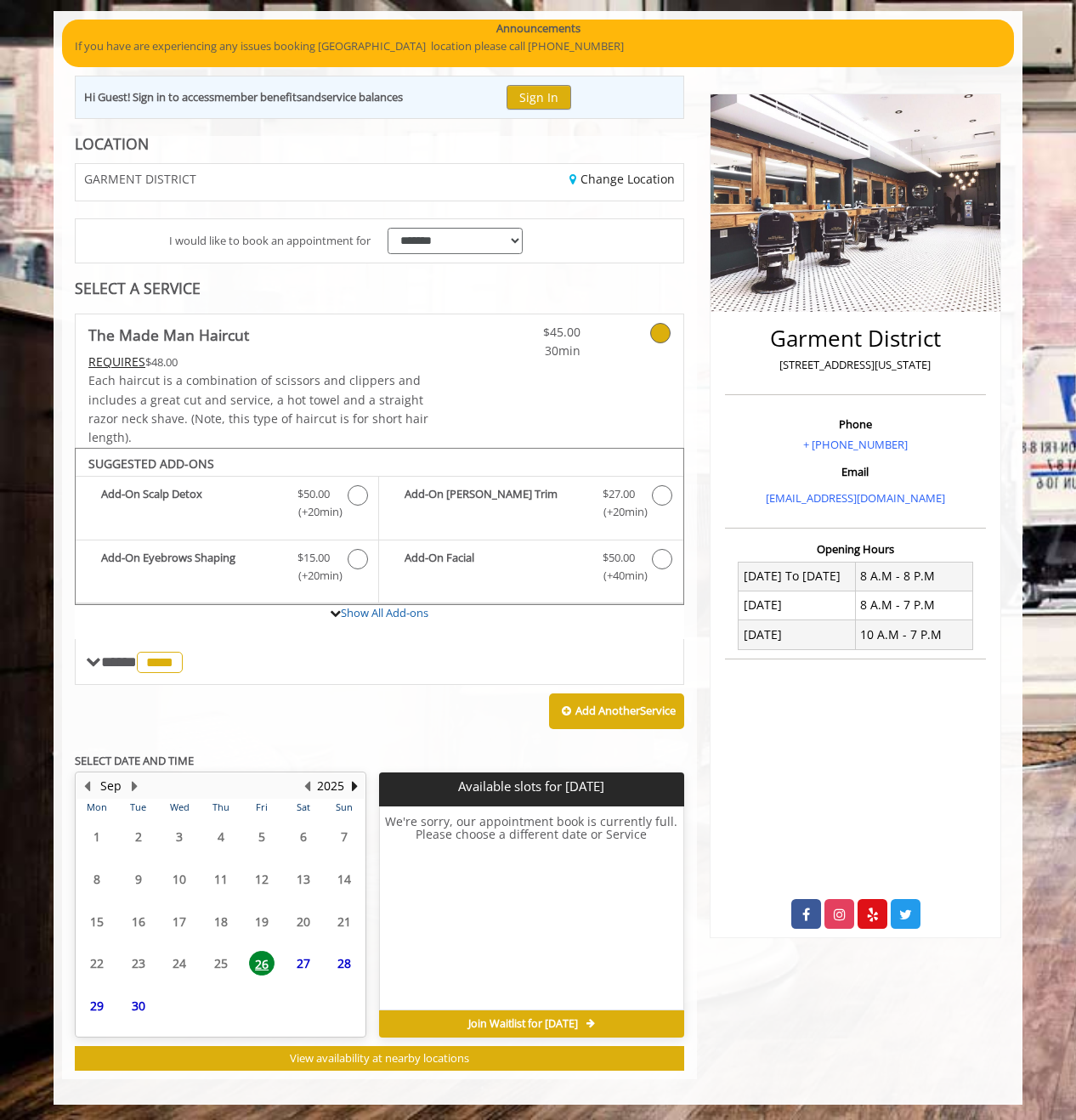
scroll to position [118, 0]
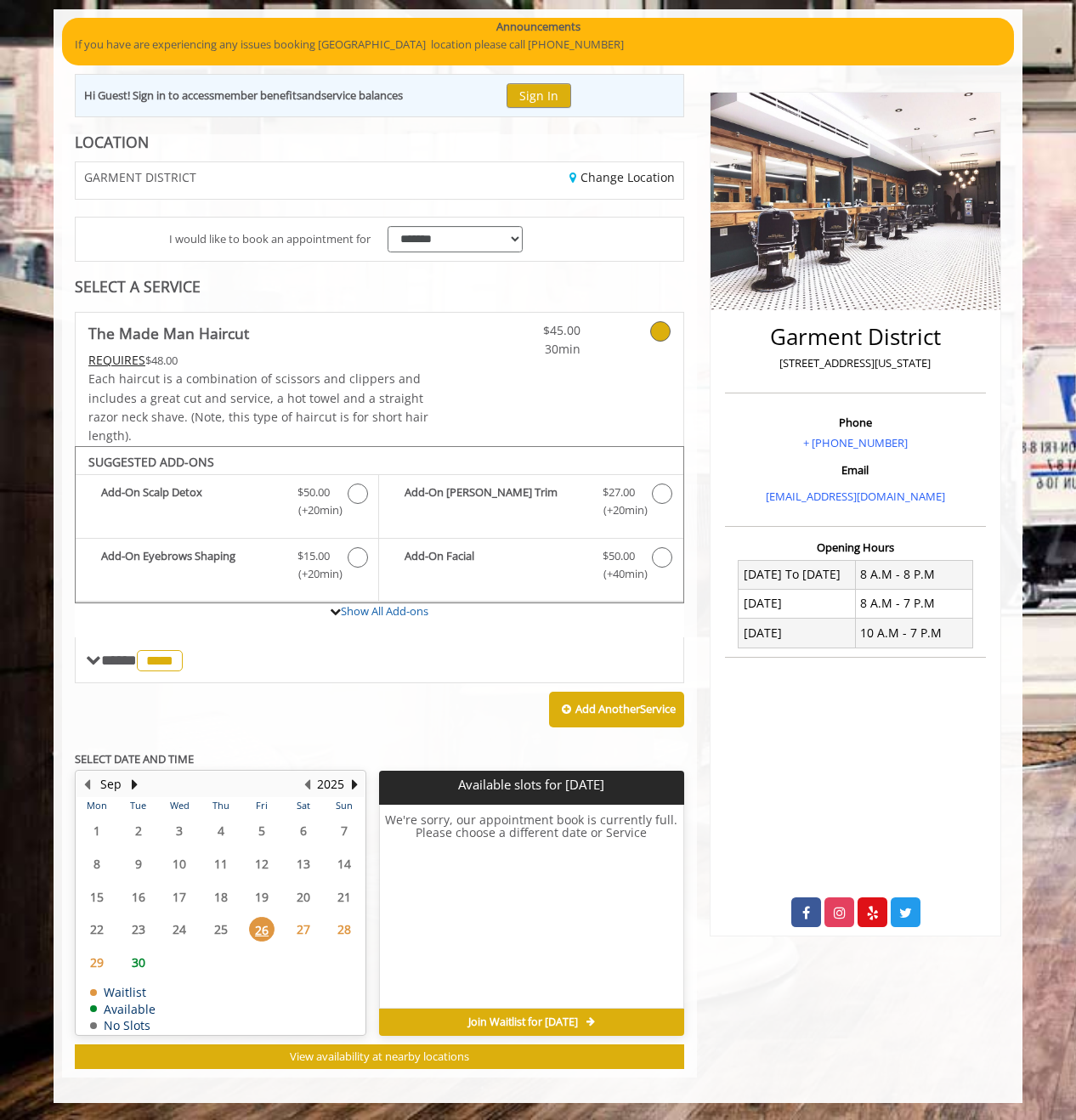
click at [142, 970] on span "30" at bounding box center [138, 963] width 25 height 24
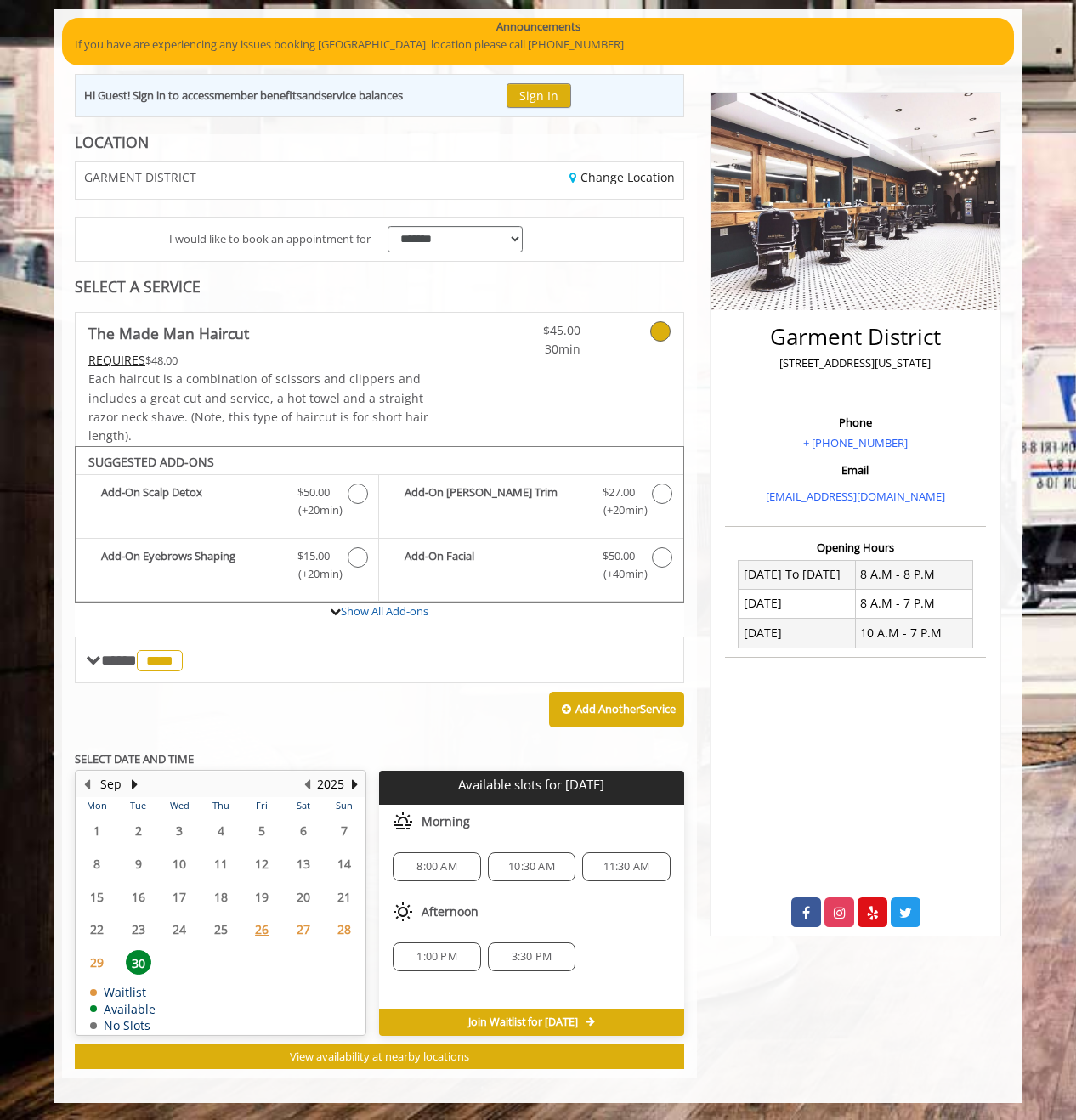
click at [557, 959] on span "3:30 PM" at bounding box center [532, 957] width 73 height 14
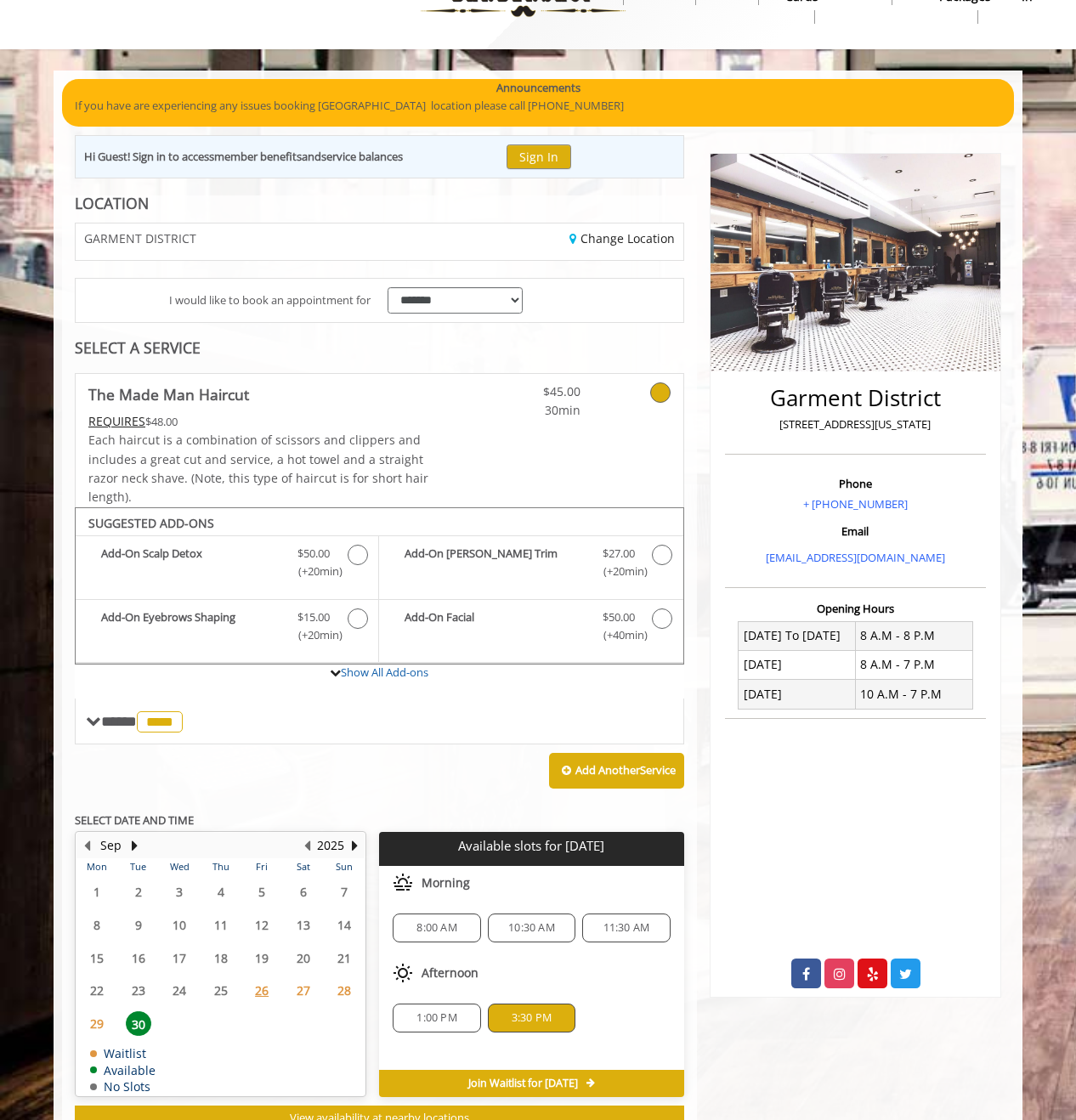
scroll to position [0, 0]
